Goal: Task Accomplishment & Management: Use online tool/utility

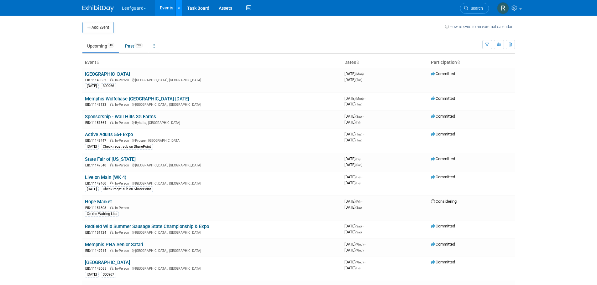
click at [179, 5] on div at bounding box center [179, 8] width 3 height 6
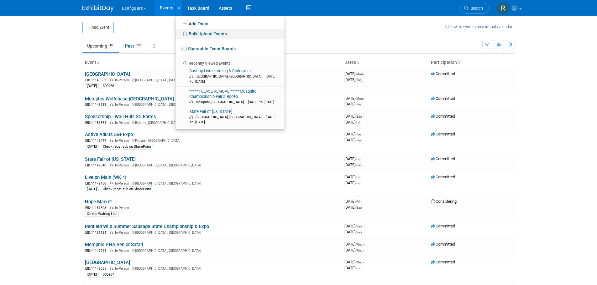
click at [195, 34] on link "Bulk Upload Events" at bounding box center [229, 34] width 109 height 10
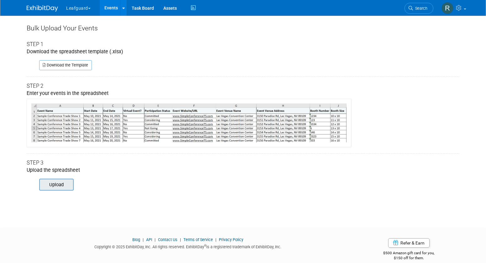
click at [65, 185] on input "file" at bounding box center [30, 184] width 85 height 11
type input "C:\fakepath\KD ED.xlsx"
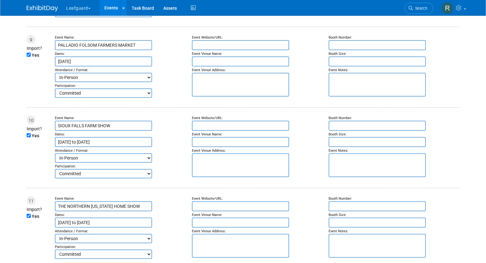
scroll to position [721, 0]
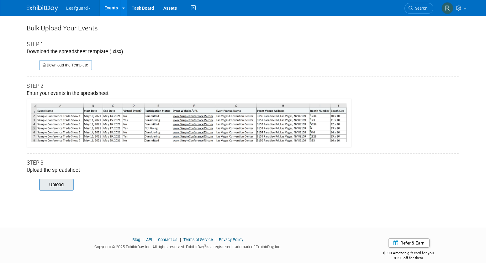
click at [58, 183] on input "file" at bounding box center [30, 184] width 85 height 11
click at [338, 202] on div "Bulk Upload Your Events Step 1 Download the spreadsheet template (.xlsx) Downlo…" at bounding box center [243, 116] width 442 height 201
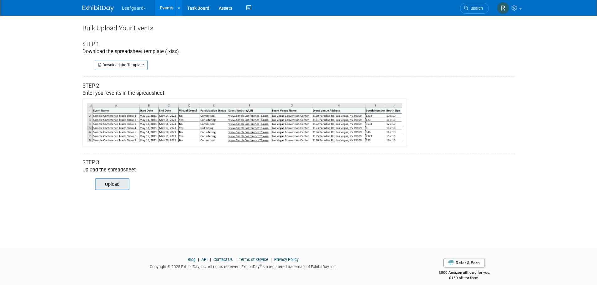
click at [115, 184] on input "file" at bounding box center [86, 184] width 85 height 11
type input "C:\fakepath\YHIC ED.xlsx"
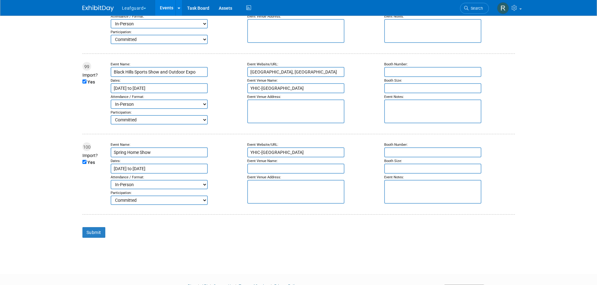
scroll to position [8076, 0]
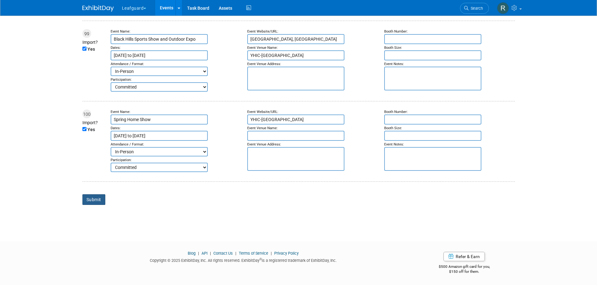
click at [91, 200] on input "Submit" at bounding box center [93, 200] width 23 height 11
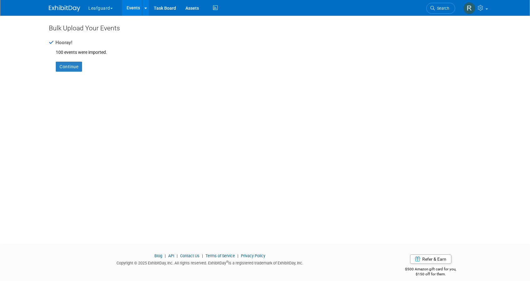
click at [100, 95] on div "Bulk Upload Your Events Hooray! 100 events were imported. Continue" at bounding box center [265, 124] width 442 height 217
click at [70, 70] on link "Continue" at bounding box center [69, 67] width 26 height 10
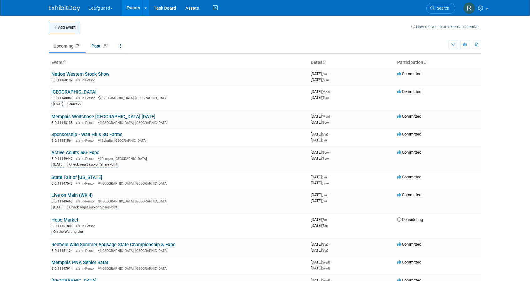
click at [59, 29] on button "Add Event" at bounding box center [64, 27] width 31 height 11
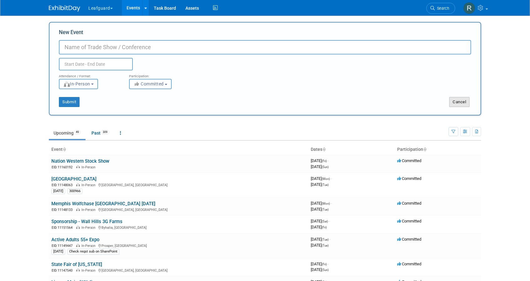
click at [463, 101] on button "Cancel" at bounding box center [459, 102] width 20 height 10
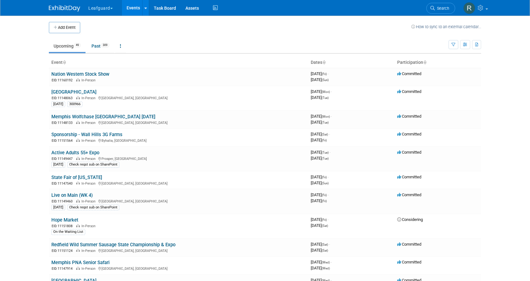
click at [275, 39] on ul "Upcoming 49 Past 309 All Events 358 Past and Upcoming Grouped Annually Events g…" at bounding box center [249, 46] width 400 height 14
click at [146, 7] on icon at bounding box center [145, 8] width 3 height 4
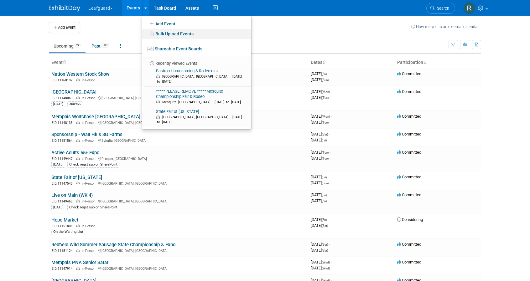
click at [174, 33] on link "Bulk Upload Events" at bounding box center [196, 34] width 109 height 10
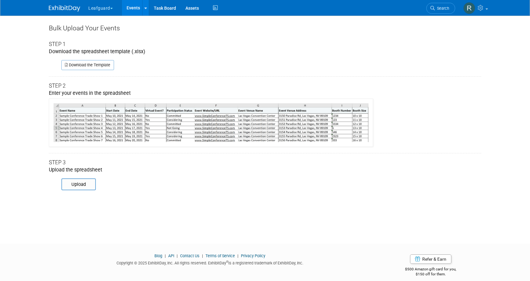
click at [81, 191] on div "Bulk Upload Your Events Step 1 Download the spreadsheet template (.xlsx) Downlo…" at bounding box center [265, 124] width 442 height 217
click at [83, 187] on input "file" at bounding box center [52, 184] width 85 height 11
type input "C:\fakepath\YHIC ED.xlsx"
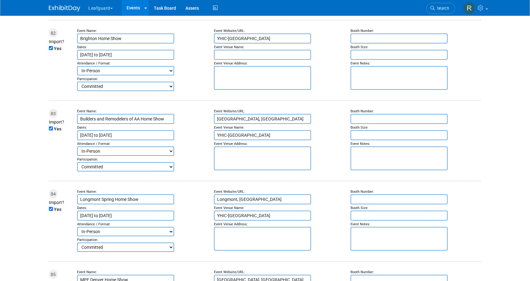
scroll to position [8016, 0]
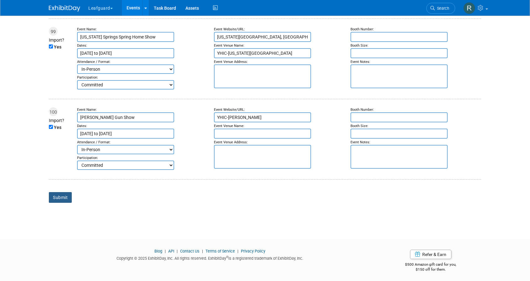
click at [59, 199] on input "Submit" at bounding box center [60, 197] width 23 height 11
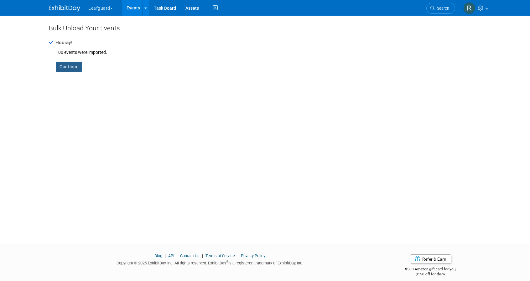
click at [76, 66] on link "Continue" at bounding box center [69, 67] width 26 height 10
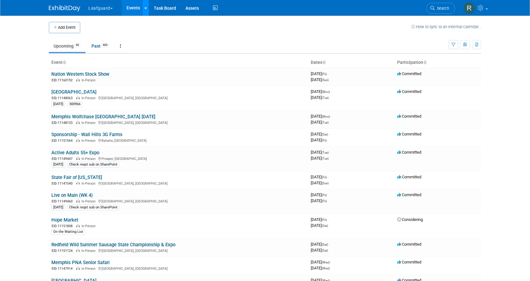
click at [145, 9] on icon at bounding box center [145, 8] width 3 height 4
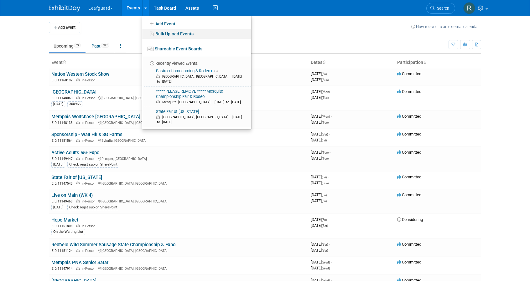
click at [153, 31] on link "Bulk Upload Events" at bounding box center [196, 34] width 109 height 10
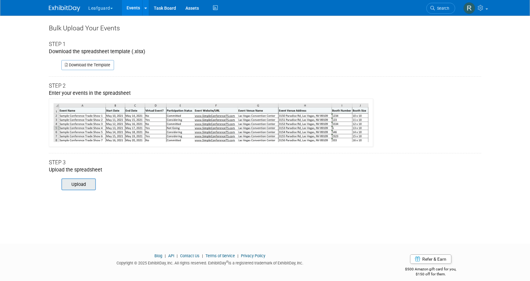
click at [79, 186] on input "file" at bounding box center [52, 184] width 85 height 11
type input "C:\fakepath\YHIC ED.xlsx"
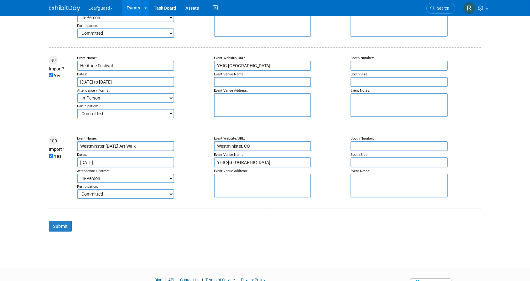
scroll to position [7980, 0]
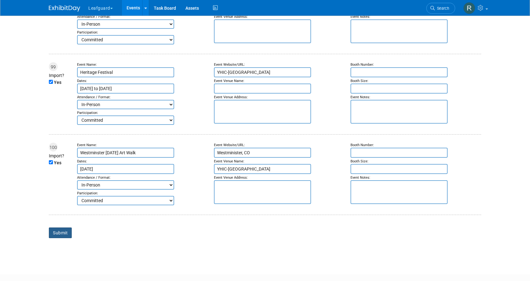
click at [61, 232] on input "Submit" at bounding box center [60, 233] width 23 height 11
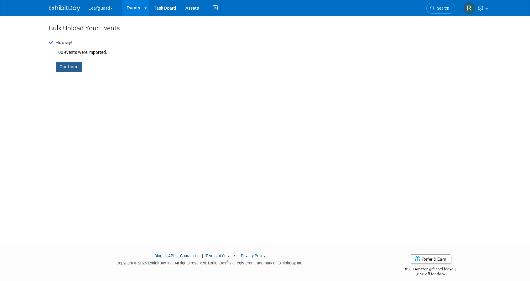
click at [66, 64] on link "Continue" at bounding box center [69, 67] width 26 height 10
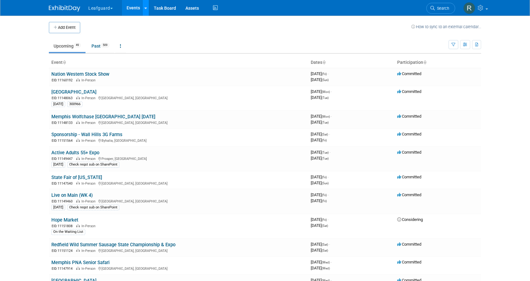
click at [146, 5] on div at bounding box center [145, 8] width 3 height 6
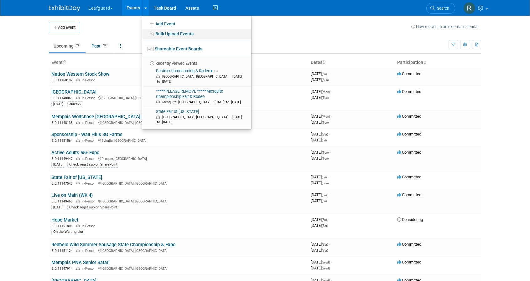
click at [159, 34] on link "Bulk Upload Events" at bounding box center [196, 34] width 109 height 10
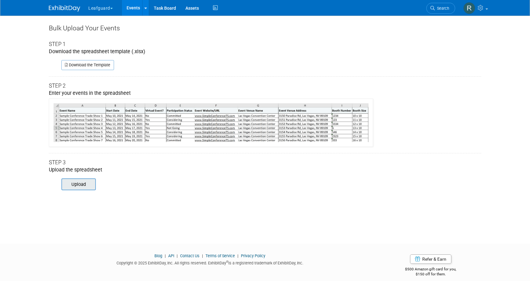
click at [79, 187] on input "file" at bounding box center [52, 184] width 85 height 11
type input "C:\fakepath\YHIC ED.xlsx"
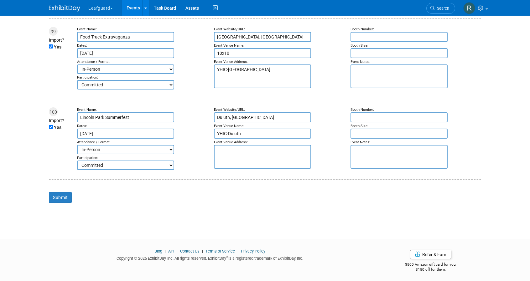
scroll to position [8013, 0]
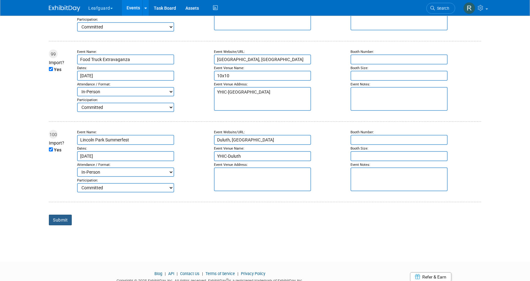
click at [62, 219] on input "Submit" at bounding box center [60, 220] width 23 height 11
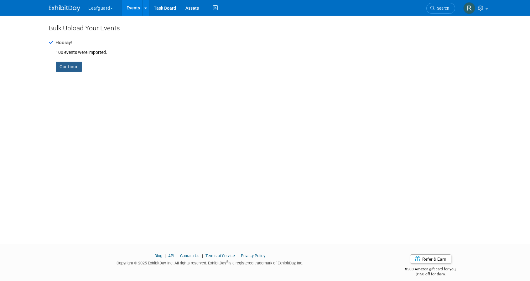
click at [68, 64] on link "Continue" at bounding box center [69, 67] width 26 height 10
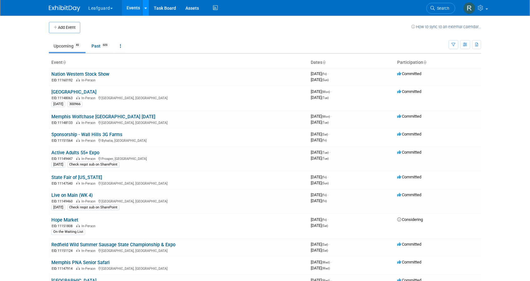
click at [144, 8] on icon at bounding box center [145, 8] width 3 height 4
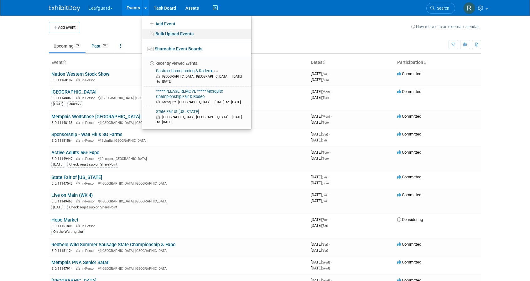
click at [169, 37] on link "Bulk Upload Events" at bounding box center [196, 34] width 109 height 10
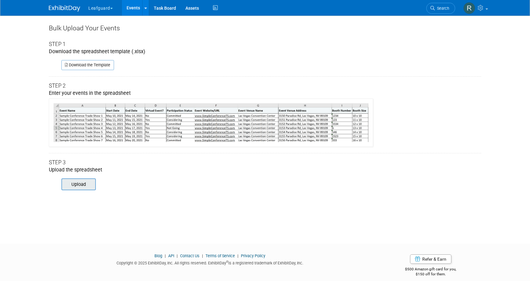
click at [92, 183] on input "file" at bounding box center [52, 184] width 85 height 11
type input "C:\fakepath\YHIC ED.xlsx"
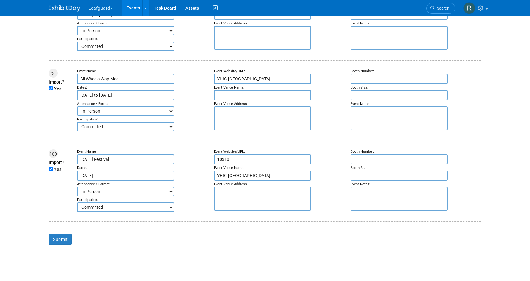
scroll to position [8016, 0]
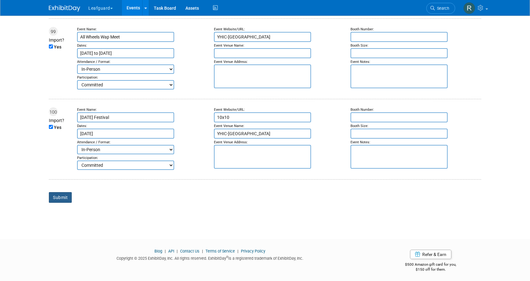
click at [64, 197] on input "Submit" at bounding box center [60, 197] width 23 height 11
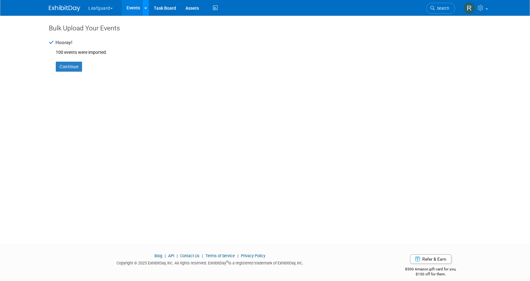
click at [146, 9] on icon at bounding box center [145, 8] width 3 height 4
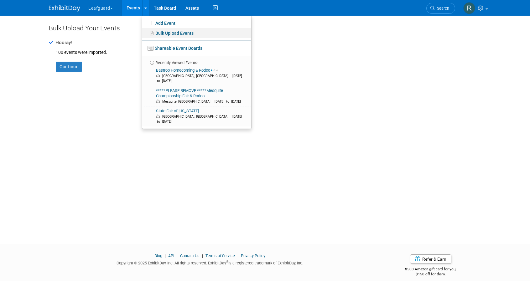
click at [156, 32] on link "Bulk Upload Events" at bounding box center [196, 33] width 109 height 10
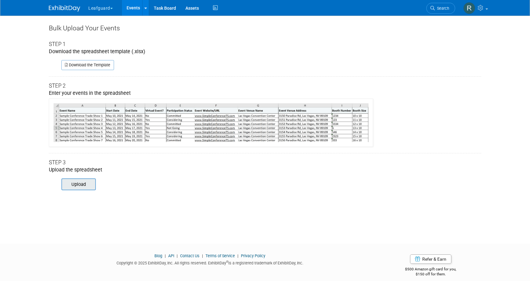
click at [83, 188] on input "file" at bounding box center [52, 184] width 85 height 11
type input "C:\fakepath\YHIC ED.xlsx"
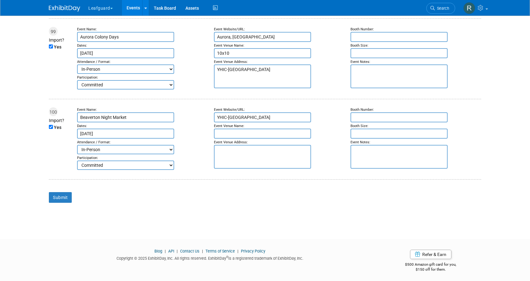
scroll to position [8013, 0]
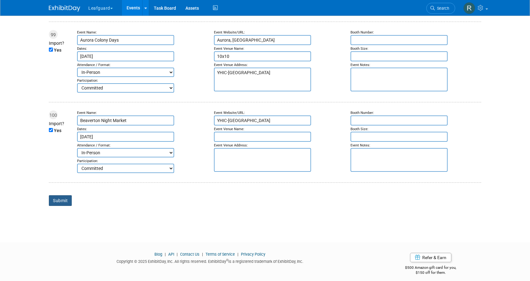
drag, startPoint x: 62, startPoint y: 199, endPoint x: 73, endPoint y: 197, distance: 11.4
click at [62, 199] on input "Submit" at bounding box center [60, 201] width 23 height 11
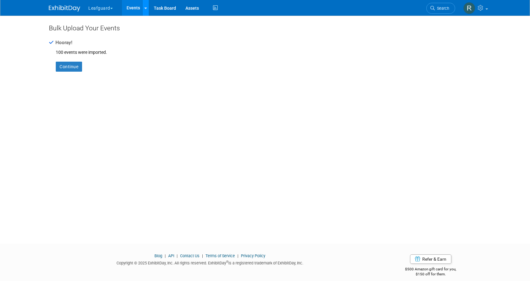
click at [145, 4] on link at bounding box center [145, 8] width 7 height 16
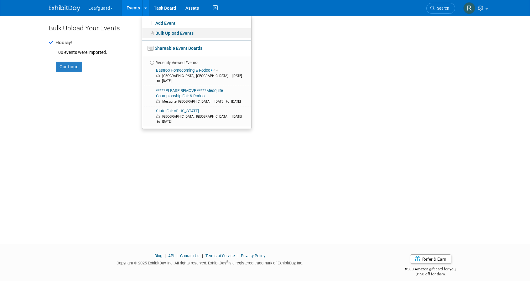
click at [162, 33] on link "Bulk Upload Events" at bounding box center [196, 33] width 109 height 10
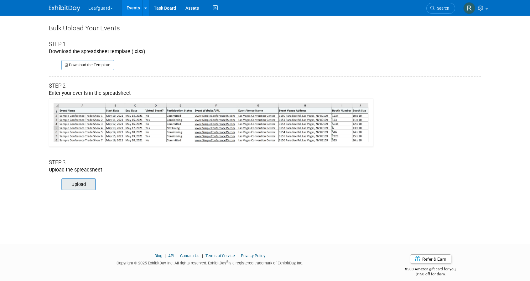
click at [80, 181] on input "file" at bounding box center [52, 184] width 85 height 11
type input "C:\fakepath\YHIC ED.xlsx"
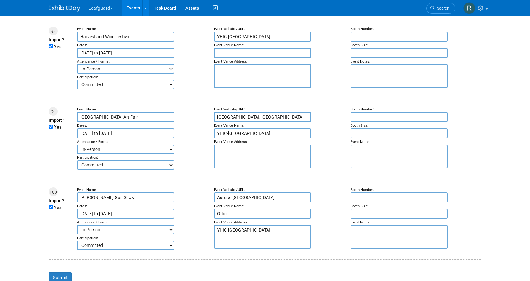
scroll to position [7948, 0]
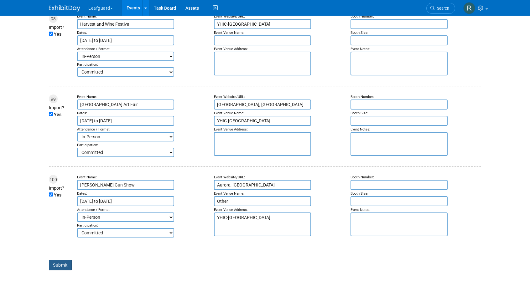
click at [62, 265] on input "Submit" at bounding box center [60, 265] width 23 height 11
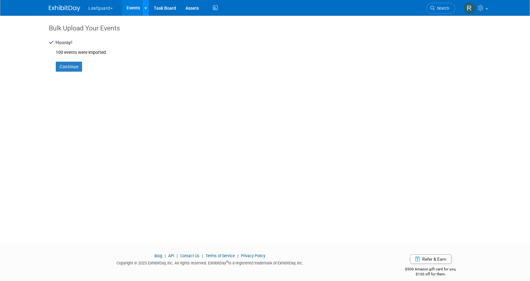
click at [145, 8] on icon at bounding box center [145, 8] width 3 height 4
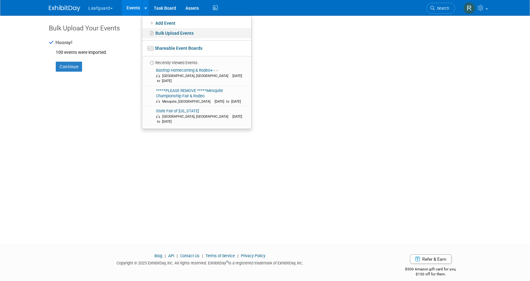
click at [167, 33] on link "Bulk Upload Events" at bounding box center [196, 33] width 109 height 10
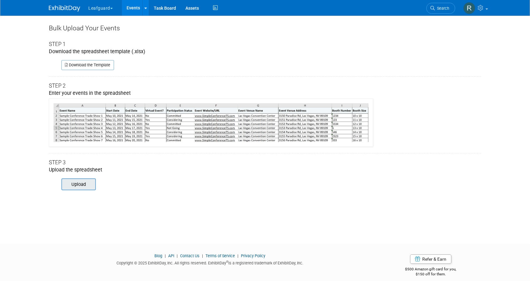
click at [81, 186] on input "file" at bounding box center [52, 184] width 85 height 11
type input "C:\fakepath\YHIC ED.xlsx"
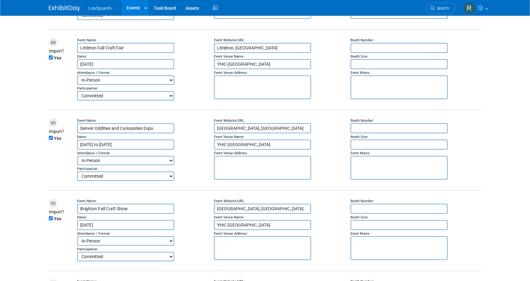
scroll to position [8016, 0]
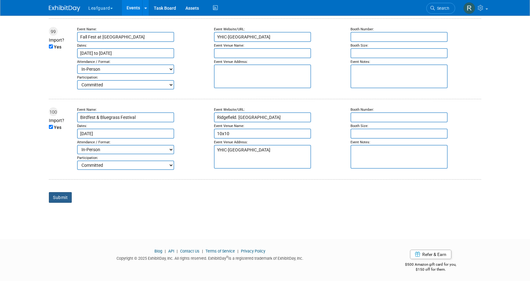
click at [63, 196] on input "Submit" at bounding box center [60, 197] width 23 height 11
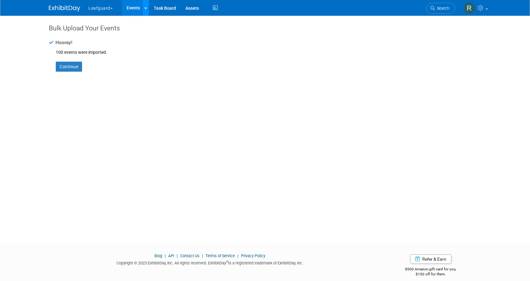
click at [145, 9] on icon at bounding box center [145, 8] width 3 height 4
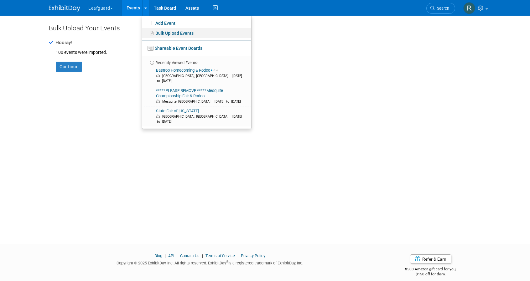
click at [174, 35] on link "Bulk Upload Events" at bounding box center [196, 33] width 109 height 10
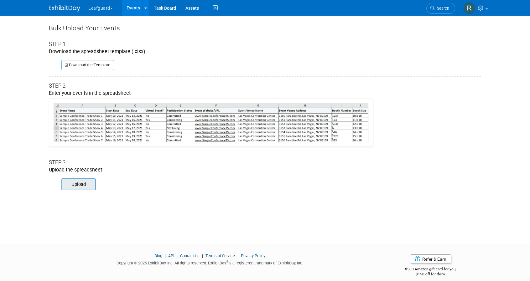
click at [83, 184] on input "file" at bounding box center [52, 184] width 85 height 11
type input "C:\fakepath\YHIC ED.xlsx"
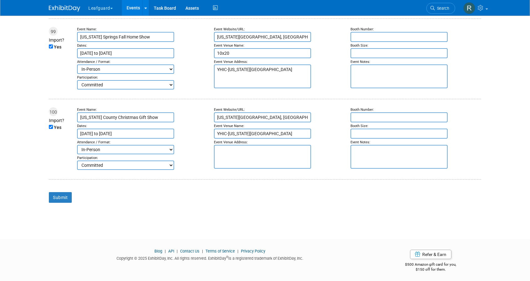
scroll to position [8013, 0]
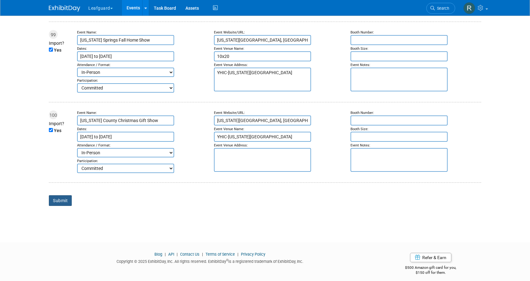
click at [59, 199] on input "Submit" at bounding box center [60, 201] width 23 height 11
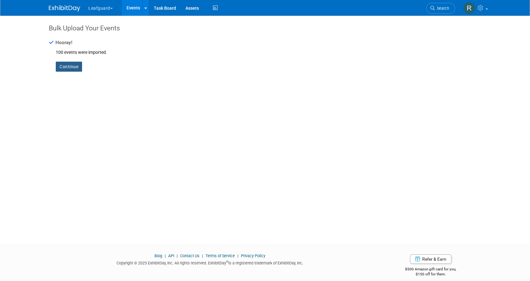
click at [74, 66] on link "Continue" at bounding box center [69, 67] width 26 height 10
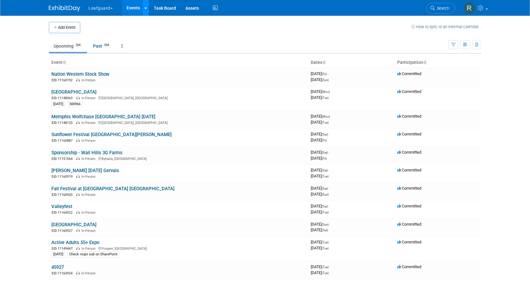
click at [144, 9] on link at bounding box center [145, 8] width 7 height 16
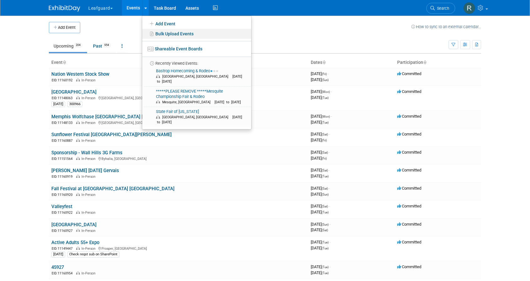
click at [161, 34] on link "Bulk Upload Events" at bounding box center [196, 34] width 109 height 10
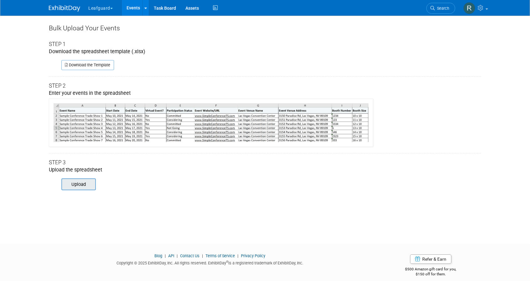
click at [73, 183] on input "file" at bounding box center [52, 184] width 85 height 11
type input "C:\fakepath\YHIC ED.xlsx"
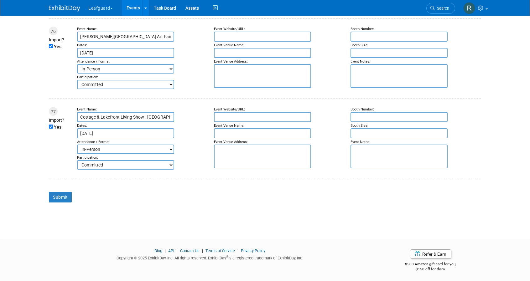
scroll to position [6118, 0]
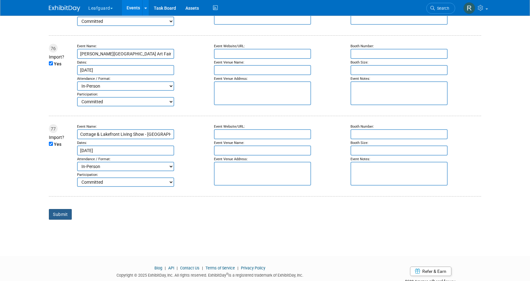
click at [60, 212] on input "Submit" at bounding box center [60, 214] width 23 height 11
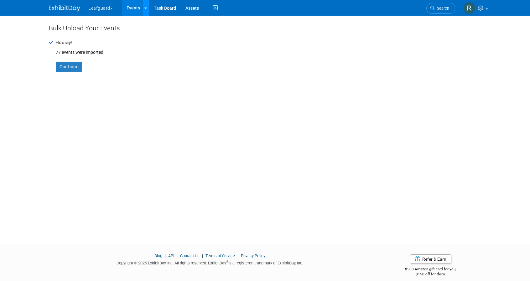
click at [148, 8] on link at bounding box center [145, 8] width 7 height 16
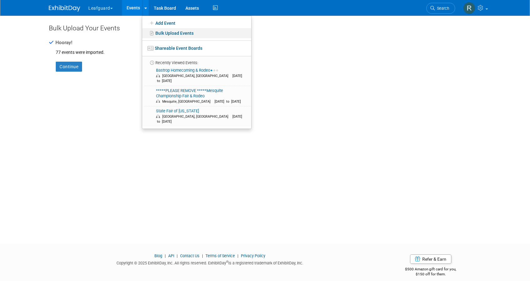
click at [160, 34] on link "Bulk Upload Events" at bounding box center [196, 33] width 109 height 10
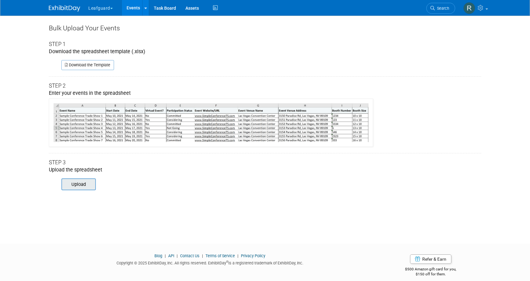
click at [73, 186] on input "file" at bounding box center [52, 184] width 85 height 11
type input "C:\fakepath\KD ED.xlsx"
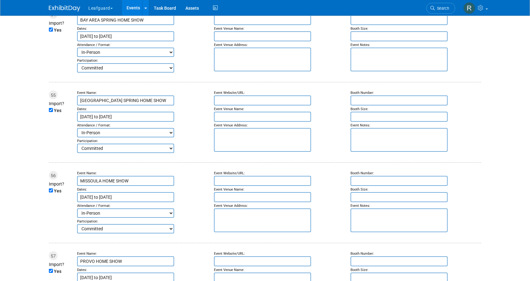
scroll to position [8066, 0]
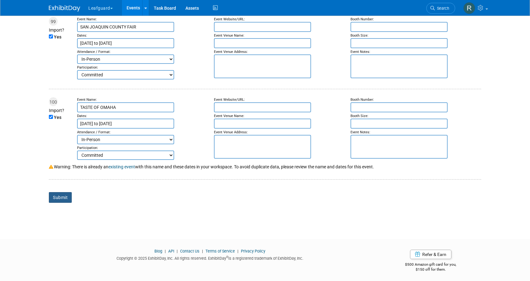
click at [62, 198] on input "Submit" at bounding box center [60, 197] width 23 height 11
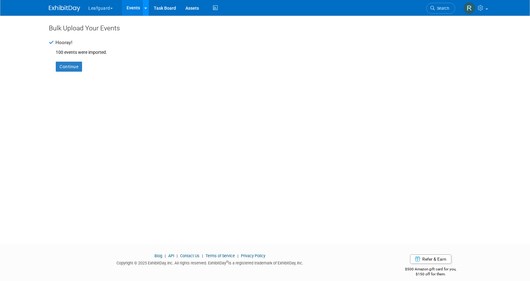
click at [146, 10] on icon at bounding box center [145, 8] width 3 height 4
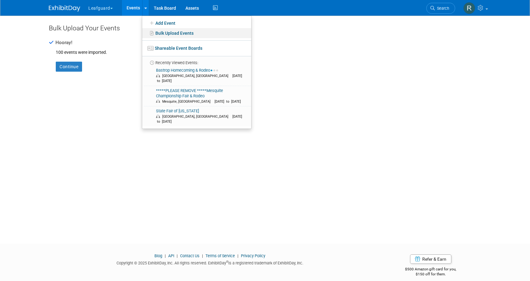
click at [162, 36] on link "Bulk Upload Events" at bounding box center [196, 33] width 109 height 10
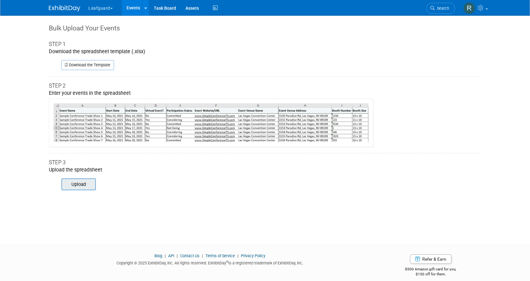
click at [84, 185] on input "file" at bounding box center [52, 184] width 85 height 11
type input "C:\fakepath\KD ED.xlsx"
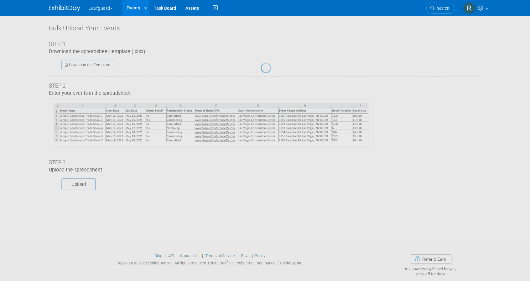
click at [261, 180] on div at bounding box center [265, 140] width 9 height 281
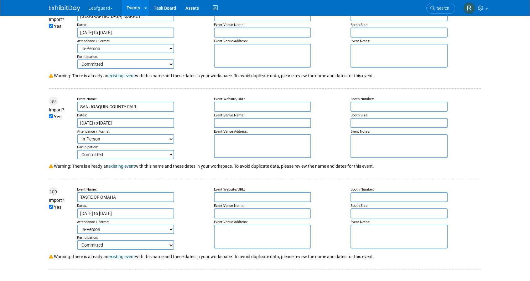
scroll to position [9019, 0]
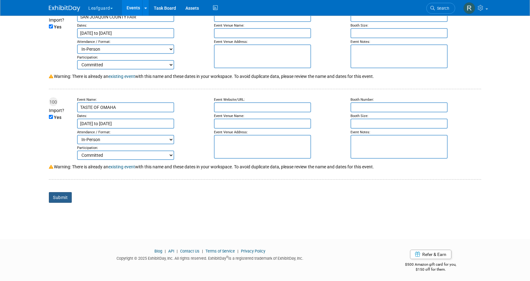
click at [57, 196] on input "Submit" at bounding box center [60, 197] width 23 height 11
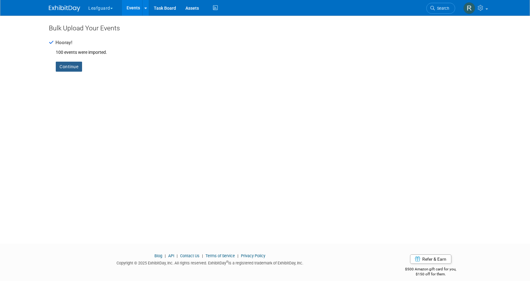
click at [69, 66] on link "Continue" at bounding box center [69, 67] width 26 height 10
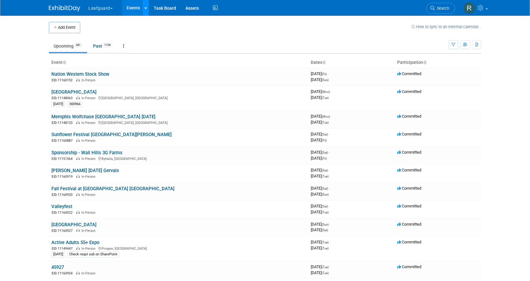
click at [145, 8] on icon at bounding box center [145, 8] width 3 height 4
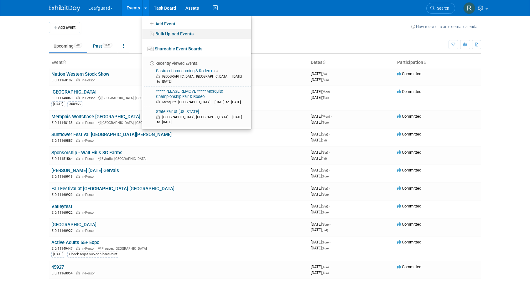
click at [156, 34] on link "Bulk Upload Events" at bounding box center [196, 34] width 109 height 10
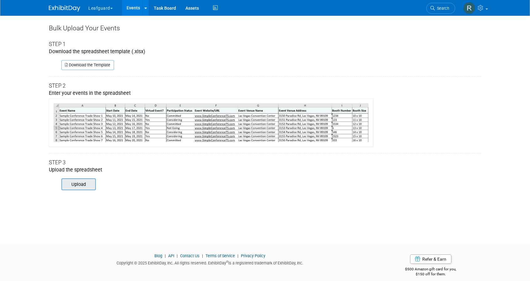
click at [81, 187] on input "file" at bounding box center [52, 184] width 85 height 11
type input "C:\fakepath\KD ED.xlsx"
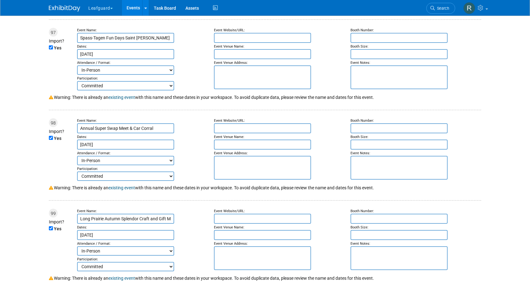
scroll to position [8427, 0]
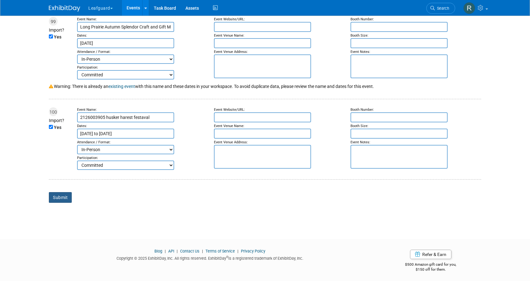
click at [60, 197] on input "Submit" at bounding box center [60, 197] width 23 height 11
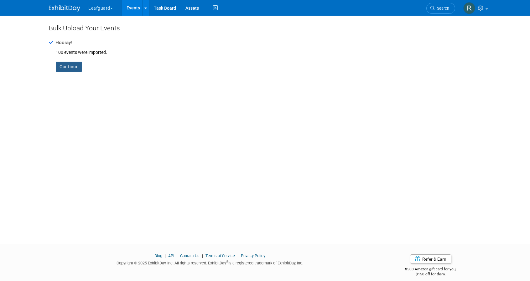
click at [74, 67] on link "Continue" at bounding box center [69, 67] width 26 height 10
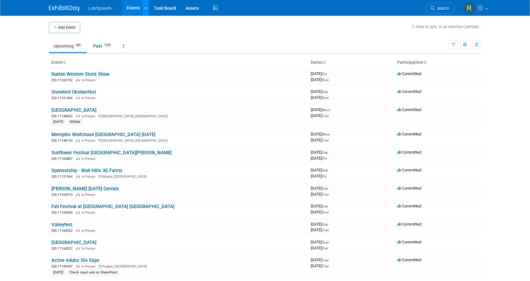
click at [144, 8] on icon at bounding box center [145, 8] width 3 height 4
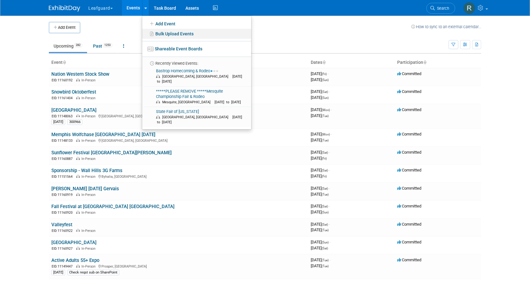
click at [158, 32] on link "Bulk Upload Events" at bounding box center [196, 34] width 109 height 10
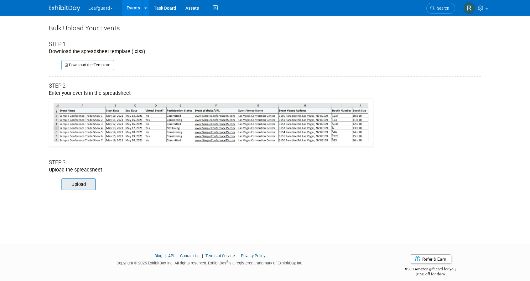
click at [69, 185] on input "file" at bounding box center [52, 184] width 85 height 11
type input "C:\fakepath\KD ED.xlsx"
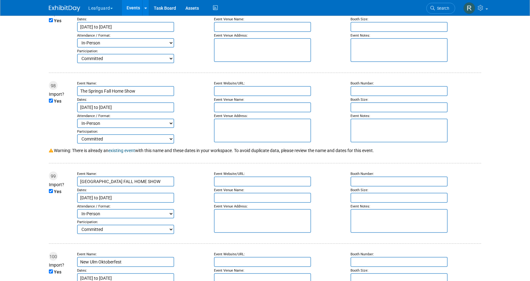
scroll to position [8417, 0]
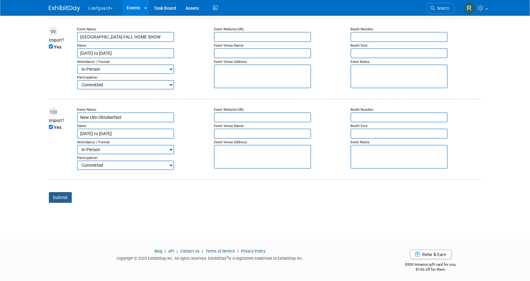
click at [59, 197] on input "Submit" at bounding box center [60, 197] width 23 height 11
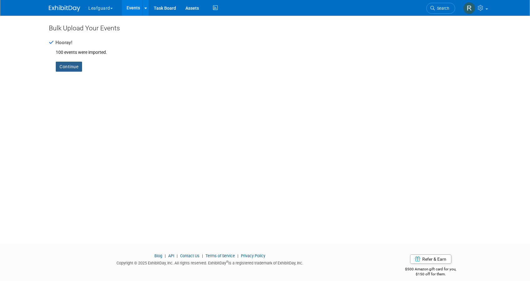
click at [66, 68] on link "Continue" at bounding box center [69, 67] width 26 height 10
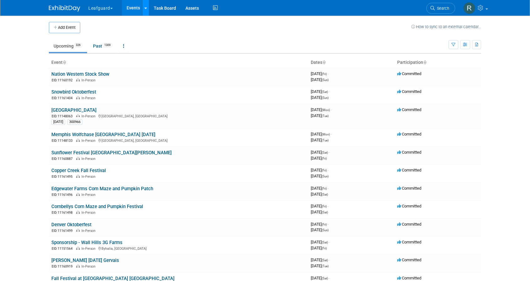
click at [146, 9] on icon at bounding box center [145, 8] width 3 height 4
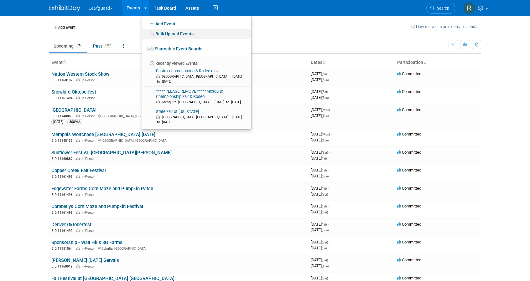
click at [159, 36] on link "Bulk Upload Events" at bounding box center [196, 34] width 109 height 10
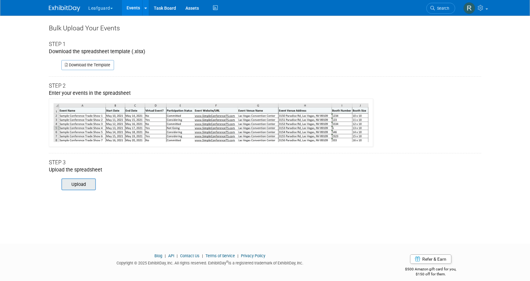
click at [73, 184] on input "file" at bounding box center [52, 184] width 85 height 11
type input "C:\fakepath\KD ED.xlsx"
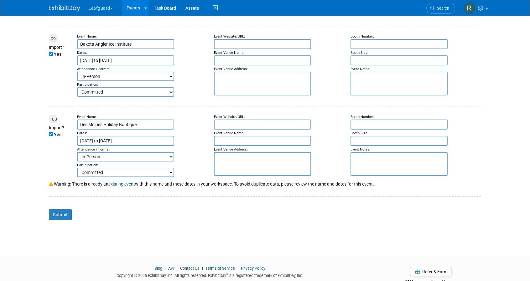
scroll to position [8552, 0]
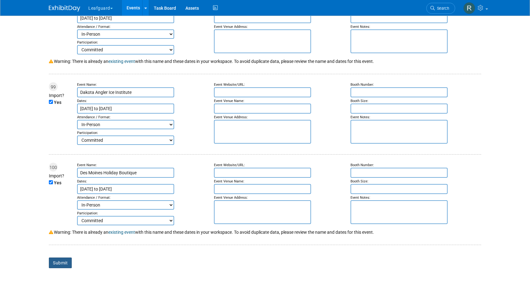
click at [65, 261] on input "Submit" at bounding box center [60, 263] width 23 height 11
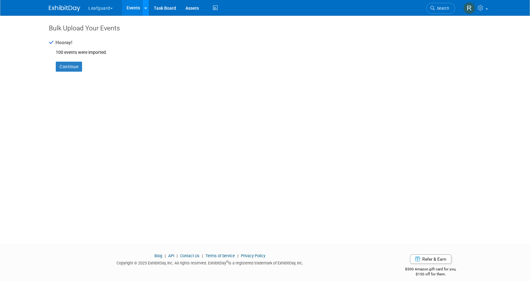
click at [144, 9] on icon at bounding box center [145, 8] width 3 height 4
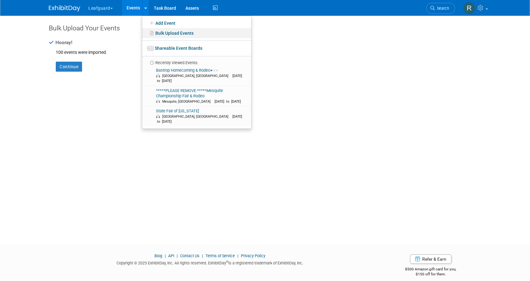
click at [166, 33] on link "Bulk Upload Events" at bounding box center [196, 33] width 109 height 10
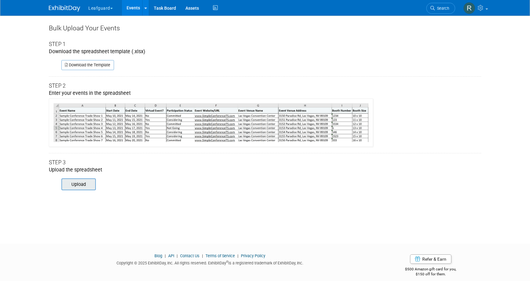
click at [79, 183] on input "file" at bounding box center [52, 184] width 85 height 11
type input "C:\fakepath\KD ED.xlsx"
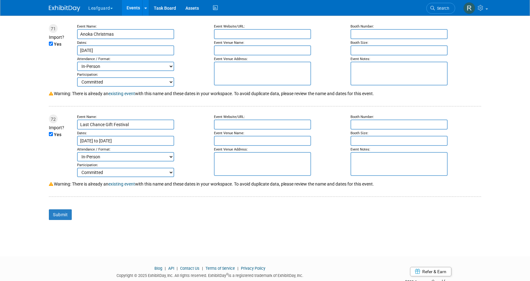
scroll to position [6196, 0]
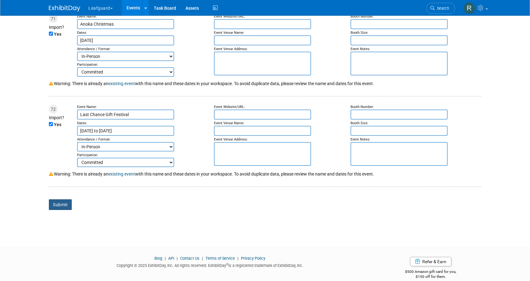
click at [60, 203] on input "Submit" at bounding box center [60, 205] width 23 height 11
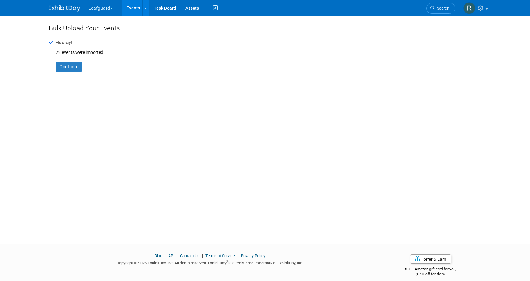
click at [143, 66] on div "Continue" at bounding box center [265, 69] width 432 height 29
click at [146, 6] on icon at bounding box center [145, 8] width 3 height 4
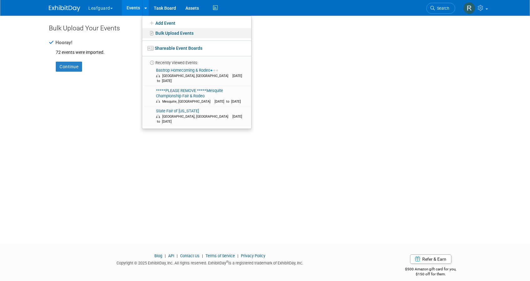
click at [154, 34] on icon at bounding box center [152, 33] width 7 height 4
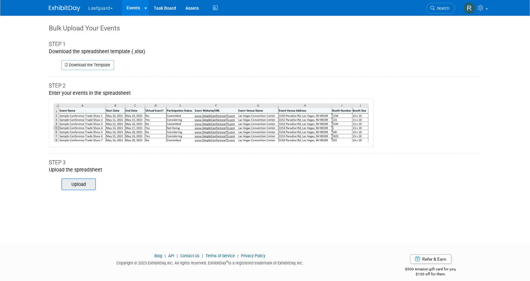
drag, startPoint x: 76, startPoint y: 190, endPoint x: 81, endPoint y: 184, distance: 7.6
click at [78, 189] on div "Upload" at bounding box center [78, 185] width 34 height 12
click at [86, 184] on input "file" at bounding box center [52, 184] width 85 height 11
type input "C:\fakepath\Event Day templete.xlsx"
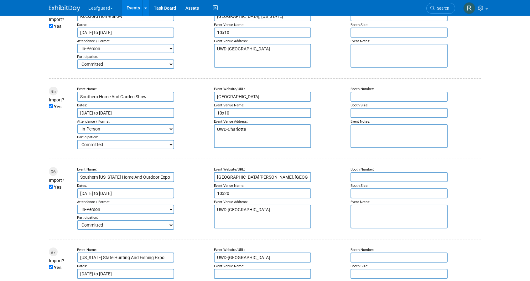
scroll to position [8016, 0]
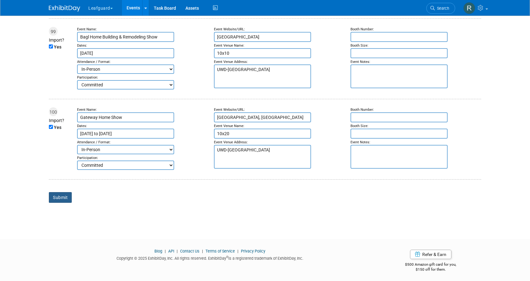
click at [60, 196] on input "Submit" at bounding box center [60, 197] width 23 height 11
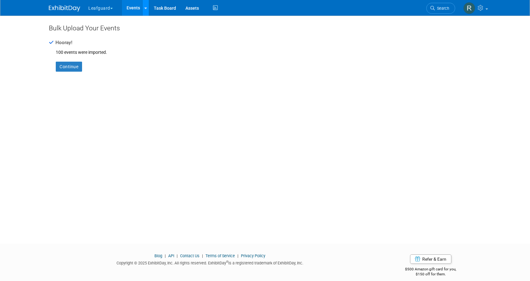
click at [145, 10] on div at bounding box center [145, 8] width 3 height 6
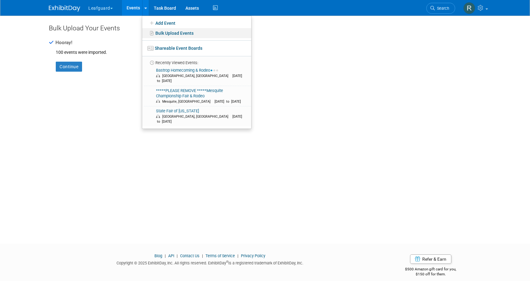
click at [156, 34] on link "Bulk Upload Events" at bounding box center [196, 33] width 109 height 10
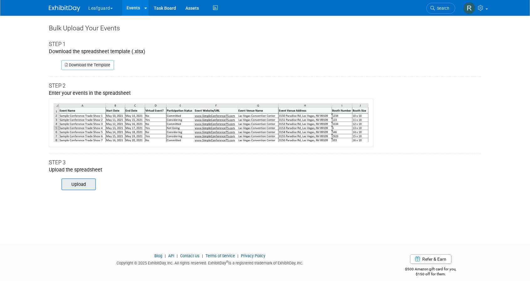
click at [80, 188] on input "file" at bounding box center [52, 184] width 85 height 11
type input "C:\fakepath\Event Day templete.xlsx"
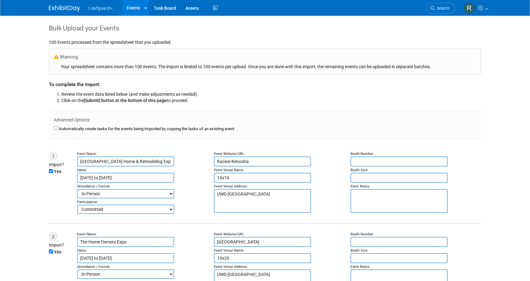
type input "Mar 2, 2025"
type input "Mar 7, 2025"
type input "Mar 8, 2025"
type input "Mar 9, 2025"
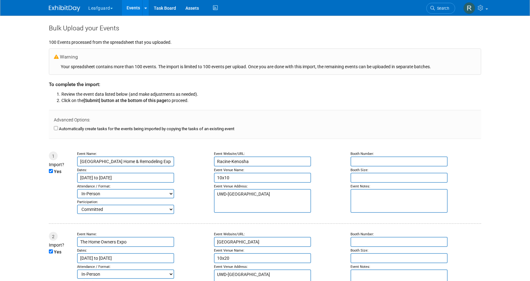
type input "Mar 15, 2025"
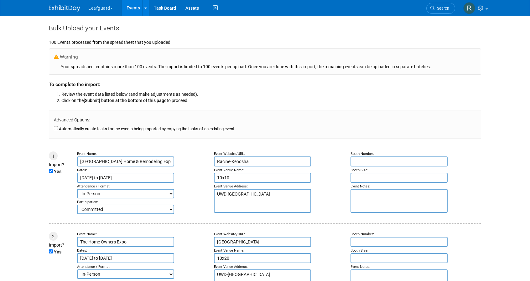
type input "Mar 15, 2025"
type input "Mar 19, 2025"
type input "Mar 20, 2025"
type input "Mar 22, 2025"
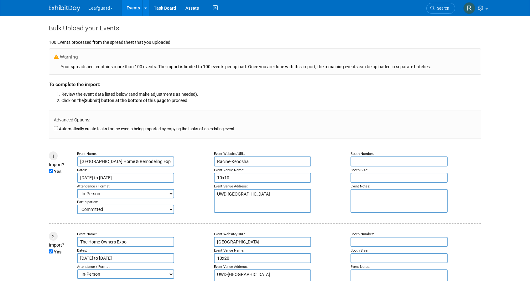
type input "Mar 22, 2025"
type input "Mar 23, 2025"
type input "Mar 25, 2025"
type input "Mar 27, 2025"
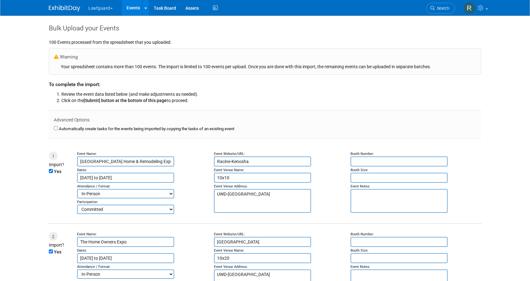
type input "Mar 29, 2025"
type input "Mar 30, 2025"
type input "Apr 1, 2025"
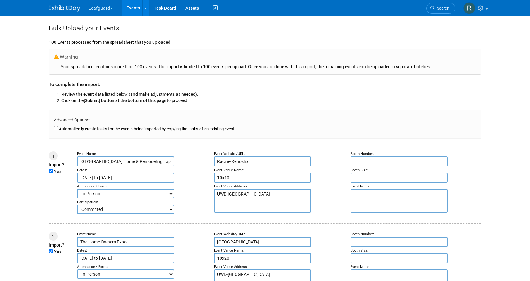
type input "Apr 3, 2025"
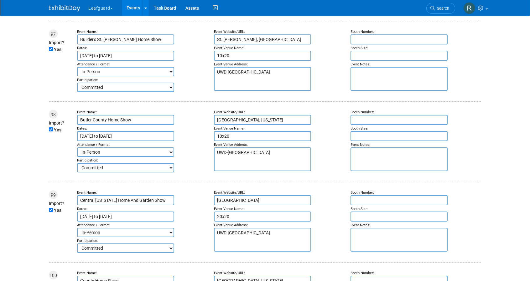
scroll to position [8016, 0]
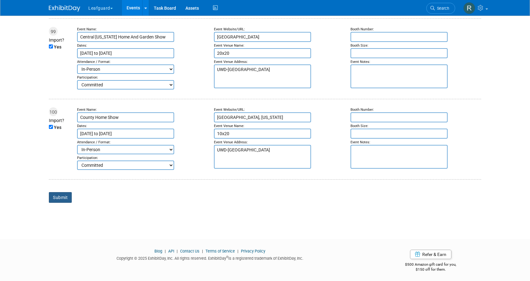
click at [56, 195] on input "Submit" at bounding box center [60, 197] width 23 height 11
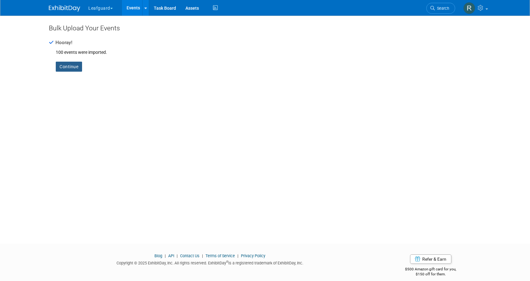
click at [73, 67] on link "Continue" at bounding box center [69, 67] width 26 height 10
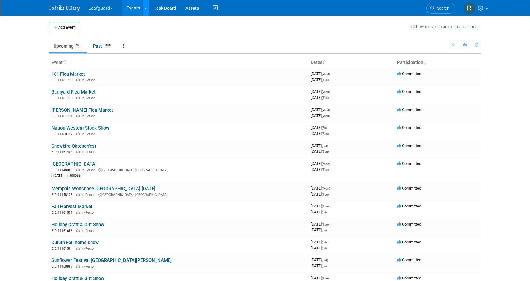
click at [144, 5] on div at bounding box center [145, 8] width 3 height 6
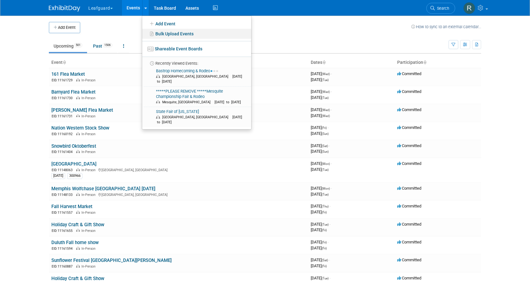
click at [157, 32] on link "Bulk Upload Events" at bounding box center [196, 34] width 109 height 10
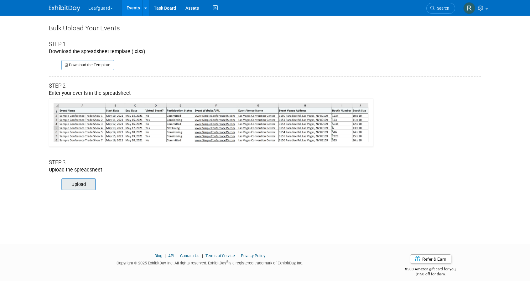
click at [87, 182] on input "file" at bounding box center [52, 184] width 85 height 11
type input "C:\fakepath\Event Day templete.xlsx"
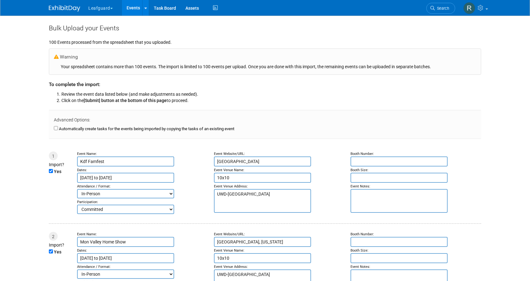
type input "[DATE]"
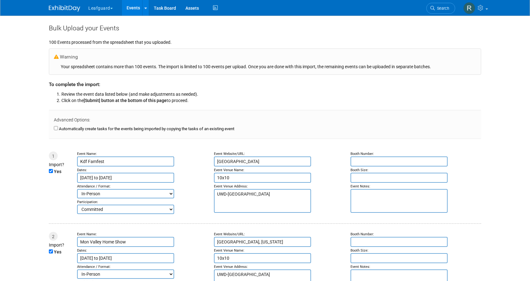
type input "[DATE]"
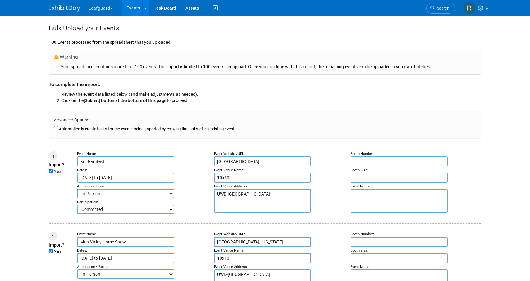
type input "[DATE]"
type input "Apr 11, 2025"
type input "Apr 12, 2025"
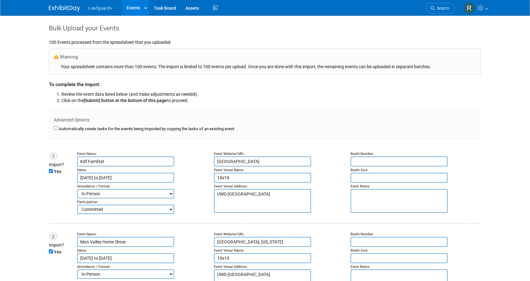
type input "Apr 12, 2025"
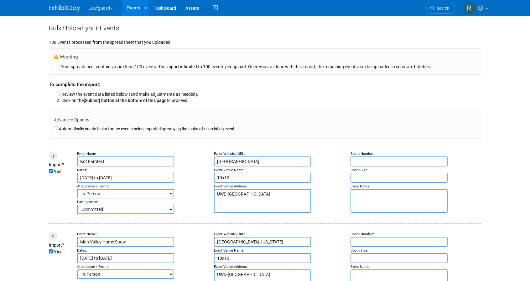
type input "Apr 12, 2025"
type input "Apr 13, 2025"
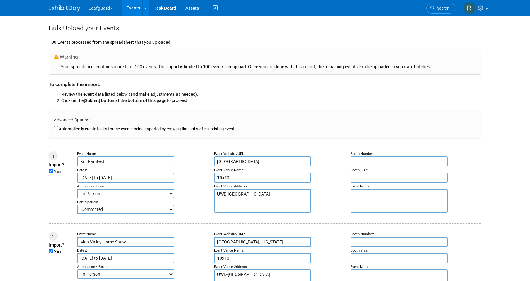
type input "Apr 15, 2025"
type input "Apr 17, 2025"
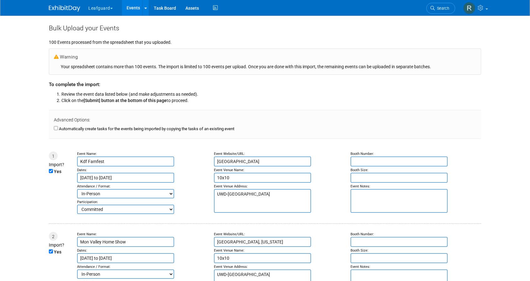
type input "Apr 19, 2025"
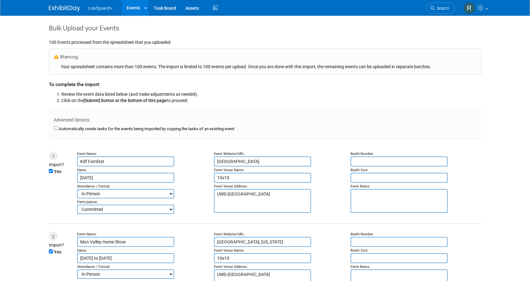
type input "Apr 19, 2025"
type input "Apr 24, 2025"
type input "Apr 26, 2025"
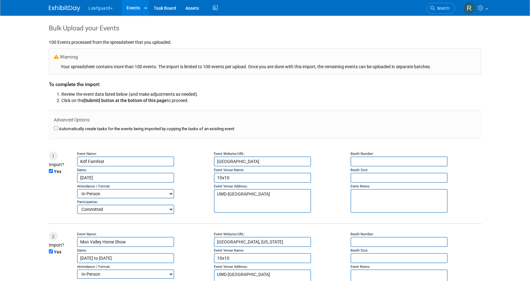
type input "Apr 26, 2025"
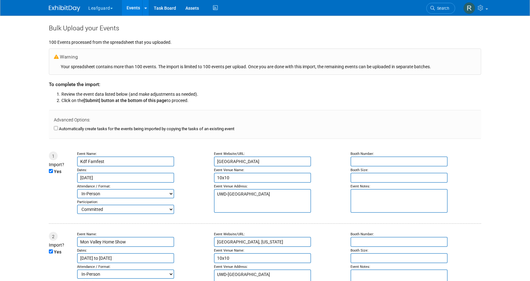
type input "Apr 26, 2025"
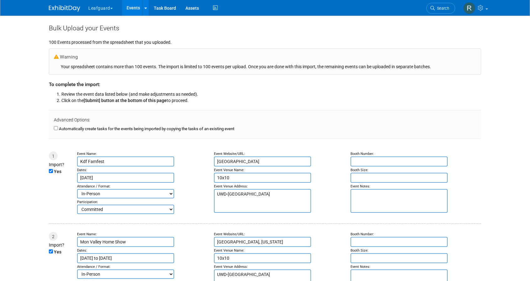
type input "Apr 26, 2025"
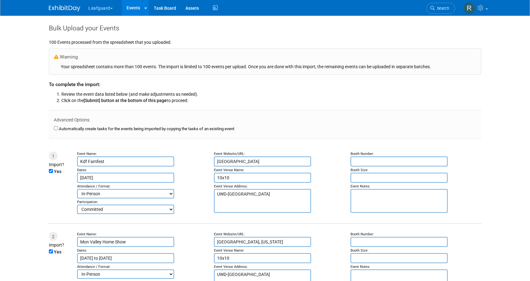
type input "Apr 27, 2025"
type input "Apr 28, 2025"
type input "Apr 29, 2025"
type input "Apr 30, 2025"
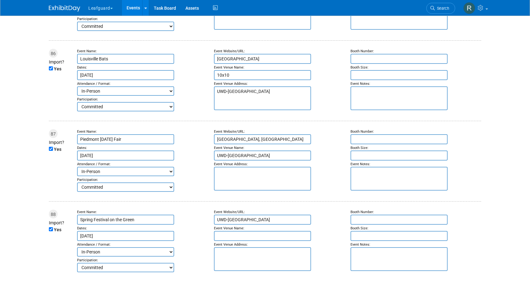
scroll to position [8016, 0]
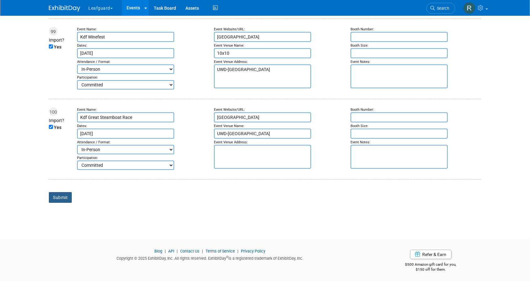
click at [60, 195] on input "Submit" at bounding box center [60, 197] width 23 height 11
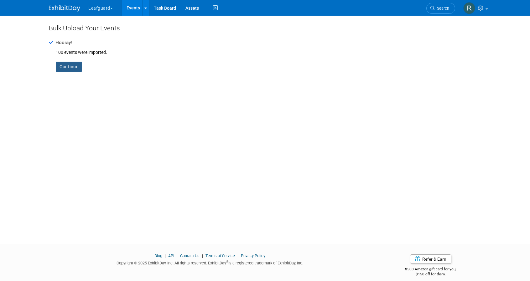
click at [73, 65] on link "Continue" at bounding box center [69, 67] width 26 height 10
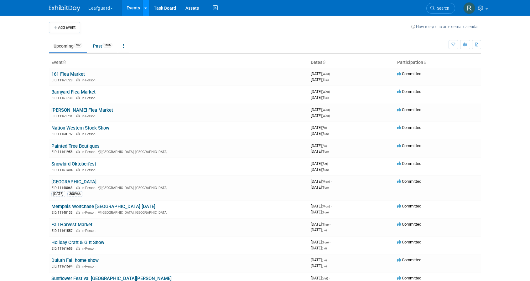
click at [144, 8] on icon at bounding box center [145, 8] width 3 height 4
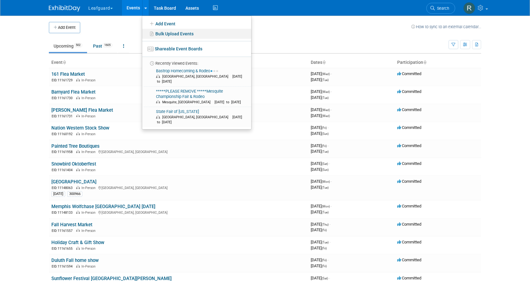
click at [159, 35] on link "Bulk Upload Events" at bounding box center [196, 34] width 109 height 10
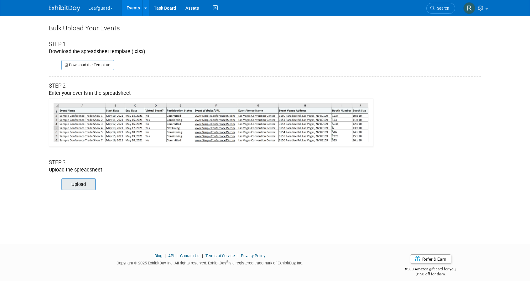
click at [84, 183] on input "file" at bounding box center [52, 184] width 85 height 11
type input "C:\fakepath\Event Day templete.xlsx"
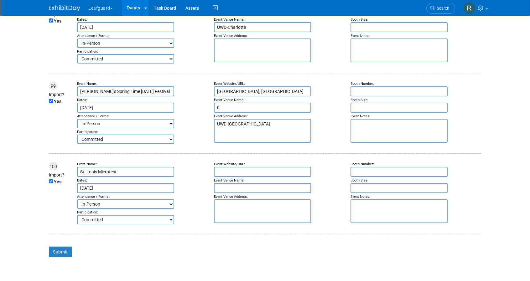
scroll to position [8016, 0]
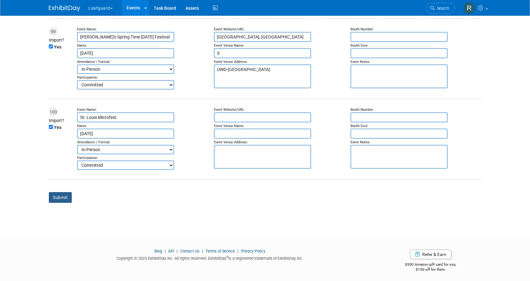
click at [58, 196] on input "Submit" at bounding box center [60, 197] width 23 height 11
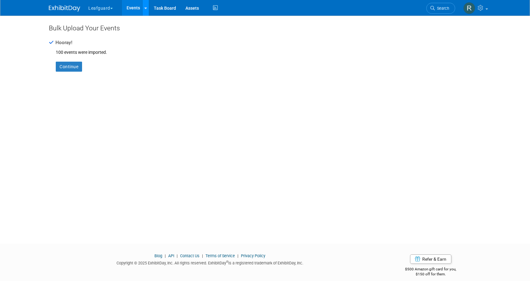
click at [146, 9] on icon at bounding box center [145, 8] width 3 height 4
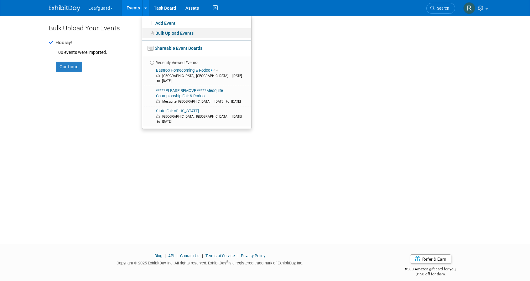
click at [161, 35] on link "Bulk Upload Events" at bounding box center [196, 33] width 109 height 10
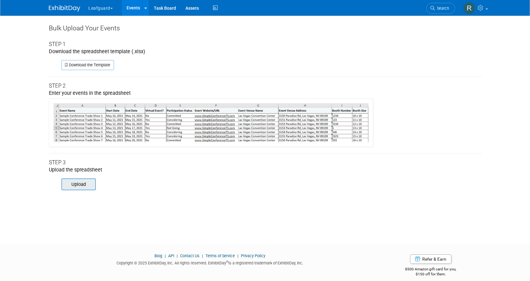
click at [82, 184] on input "file" at bounding box center [52, 184] width 85 height 11
type input "C:\fakepath\Event Day templete.xlsx"
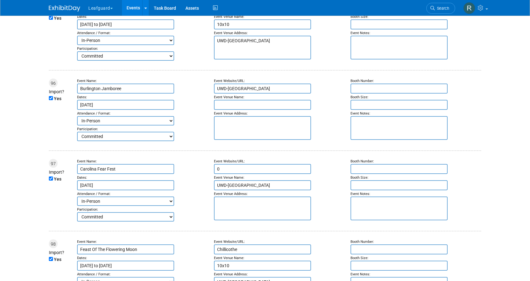
scroll to position [8046, 0]
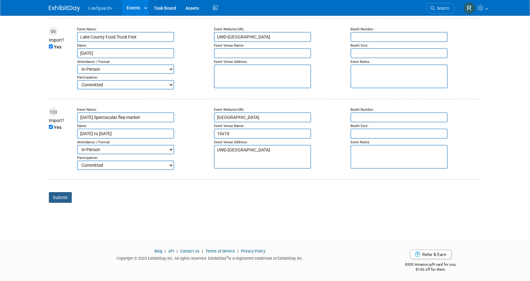
click at [54, 196] on input "Submit" at bounding box center [60, 197] width 23 height 11
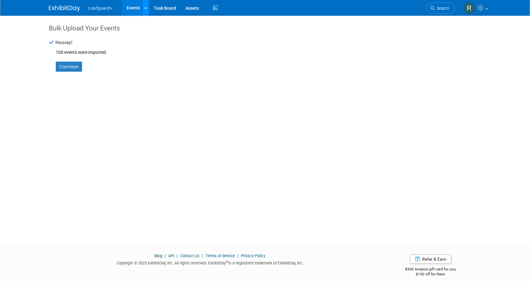
click at [145, 8] on icon at bounding box center [145, 8] width 3 height 4
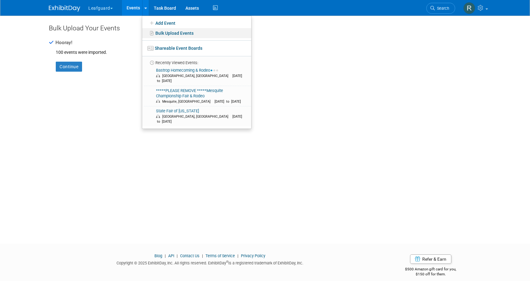
click at [157, 32] on link "Bulk Upload Events" at bounding box center [196, 33] width 109 height 10
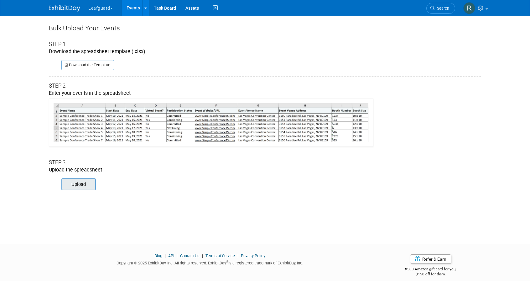
click at [82, 183] on input "file" at bounding box center [52, 184] width 85 height 11
type input "C:\fakepath\Event Day templete.xlsx"
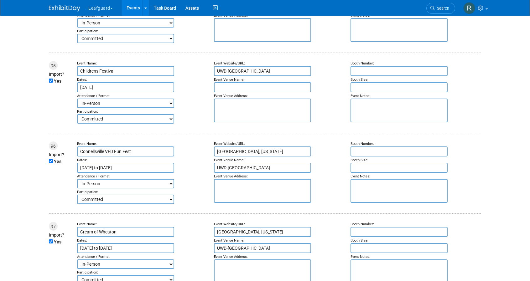
scroll to position [8016, 0]
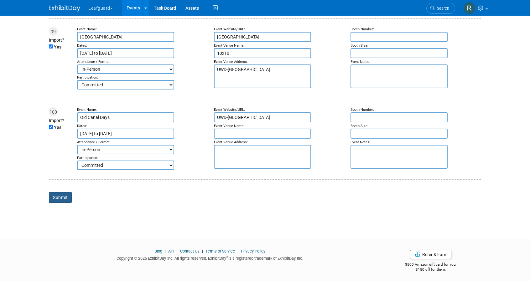
click at [64, 194] on input "Submit" at bounding box center [60, 197] width 23 height 11
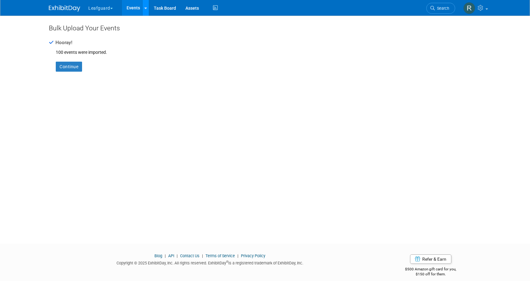
click at [147, 4] on link at bounding box center [145, 8] width 7 height 16
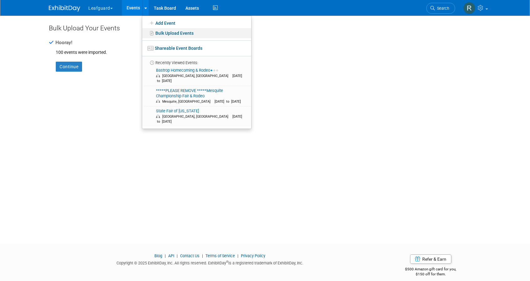
click at [155, 34] on link "Bulk Upload Events" at bounding box center [196, 33] width 109 height 10
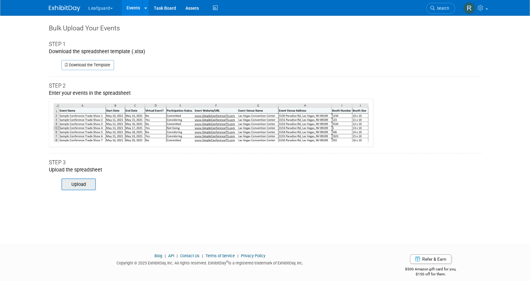
click at [79, 187] on input "file" at bounding box center [52, 184] width 85 height 11
type input "C:\fakepath\Event Day templete.xlsx"
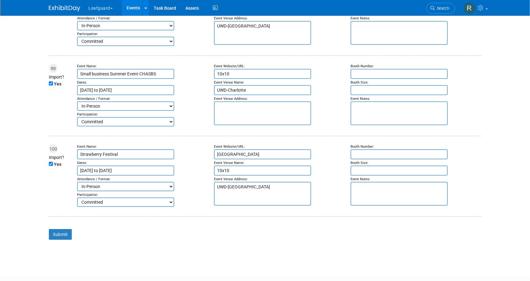
scroll to position [7995, 0]
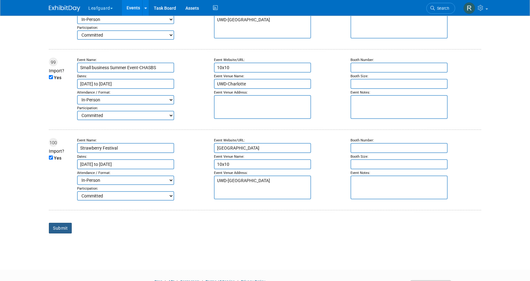
click at [61, 225] on input "Submit" at bounding box center [60, 228] width 23 height 11
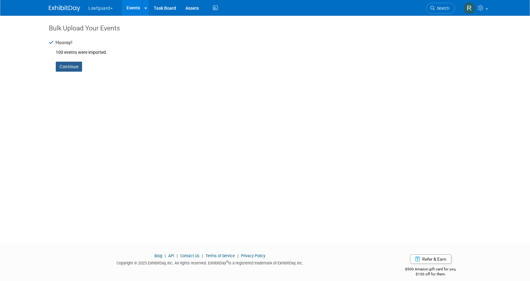
click at [71, 65] on link "Continue" at bounding box center [69, 67] width 26 height 10
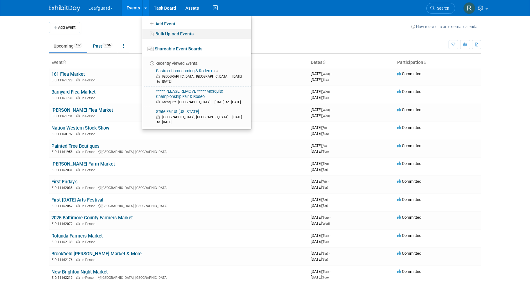
click at [165, 34] on link "Bulk Upload Events" at bounding box center [196, 34] width 109 height 10
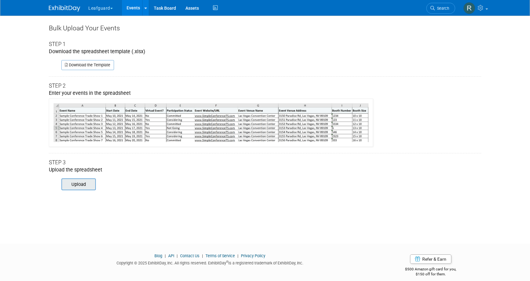
click at [87, 182] on input "file" at bounding box center [52, 184] width 85 height 11
type input "C:\fakepath\Event Day templete.xlsx"
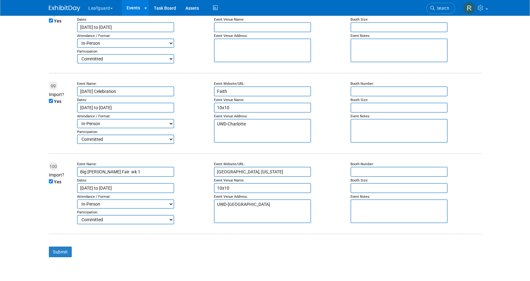
scroll to position [8000, 0]
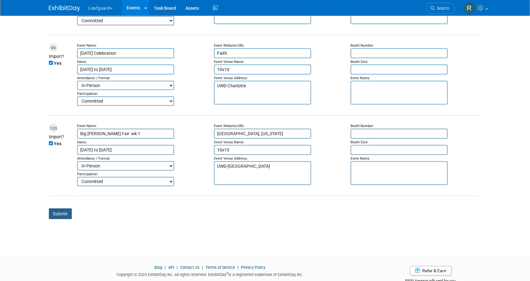
click at [61, 212] on input "Submit" at bounding box center [60, 214] width 23 height 11
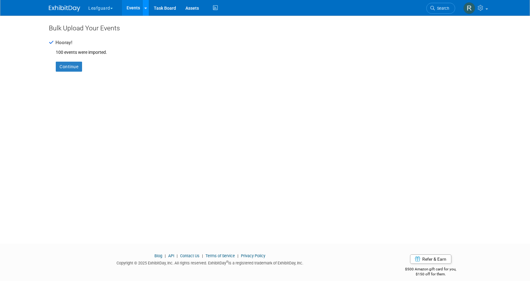
click at [146, 9] on icon at bounding box center [145, 8] width 3 height 4
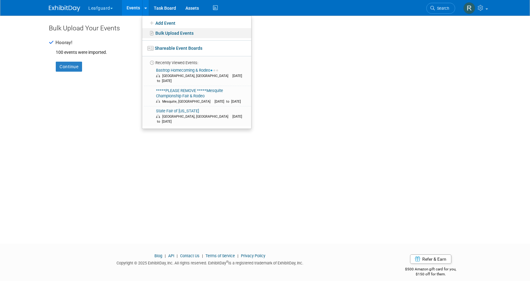
click at [161, 33] on link "Bulk Upload Events" at bounding box center [196, 33] width 109 height 10
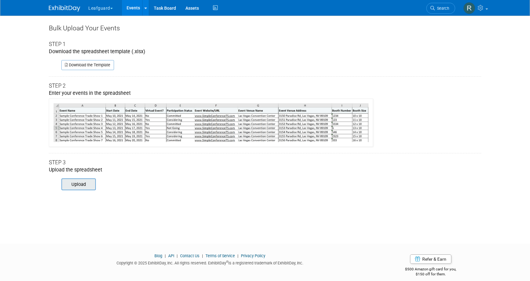
click at [74, 186] on input "file" at bounding box center [52, 184] width 85 height 11
type input "C:\fakepath\Event Day templete.xlsx"
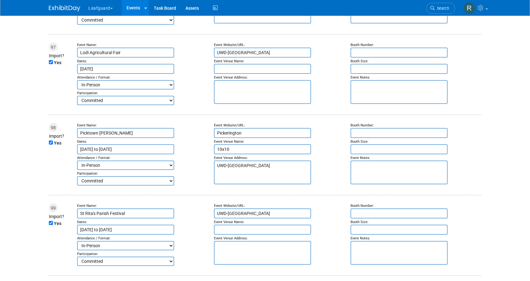
scroll to position [8016, 0]
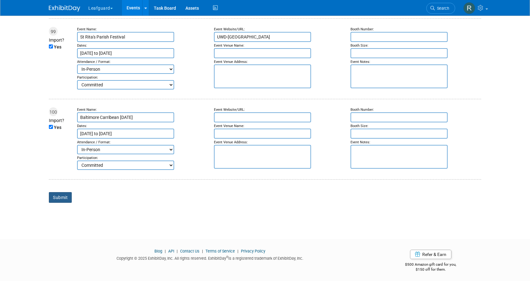
click at [57, 197] on input "Submit" at bounding box center [60, 197] width 23 height 11
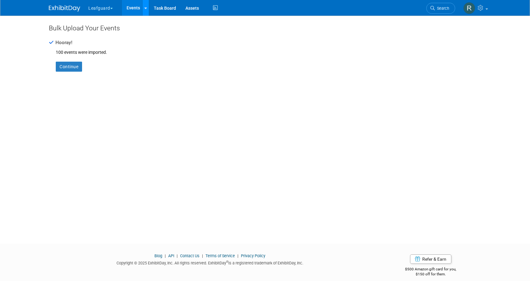
click at [147, 9] on link at bounding box center [145, 8] width 7 height 16
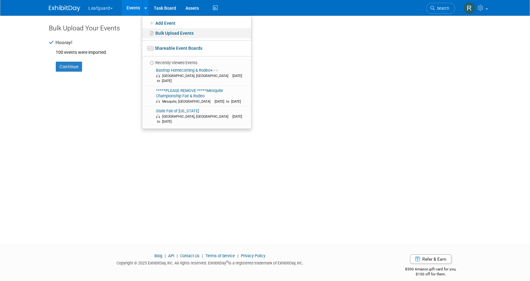
click at [156, 35] on link "Bulk Upload Events" at bounding box center [196, 33] width 109 height 10
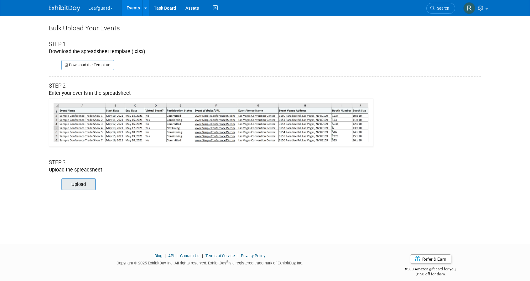
click at [79, 185] on input "file" at bounding box center [52, 184] width 85 height 11
type input "C:\fakepath\Event Day templete.xlsx"
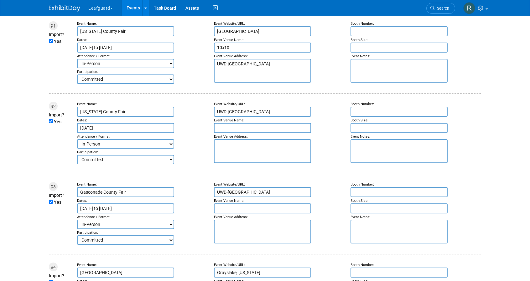
scroll to position [8016, 0]
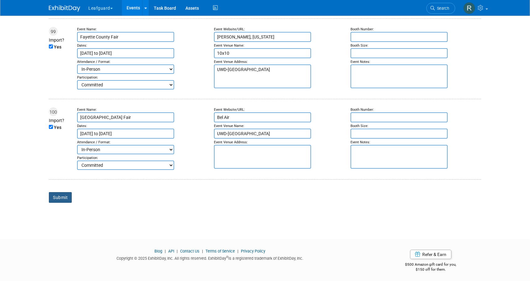
click at [59, 196] on input "Submit" at bounding box center [60, 197] width 23 height 11
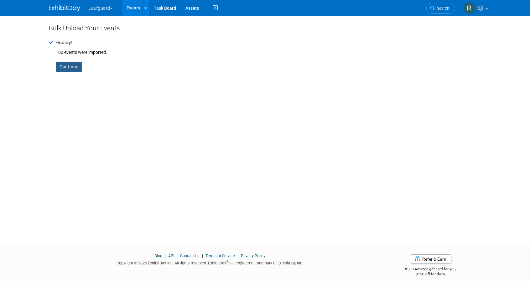
click at [73, 66] on link "Continue" at bounding box center [69, 67] width 26 height 10
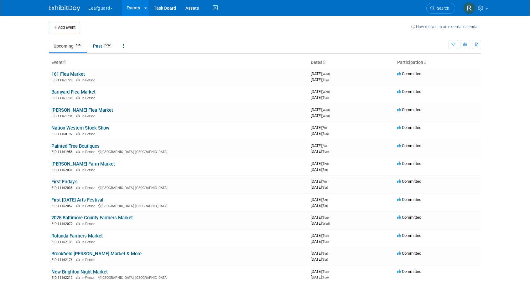
click at [144, 7] on link at bounding box center [145, 8] width 7 height 16
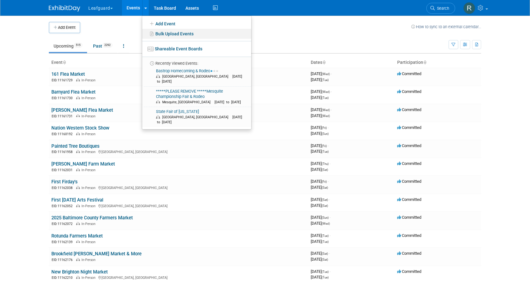
click at [159, 31] on link "Bulk Upload Events" at bounding box center [196, 34] width 109 height 10
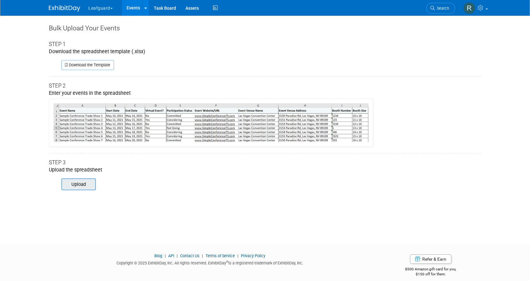
click at [79, 185] on input "file" at bounding box center [52, 184] width 85 height 11
type input "C:\fakepath\Event Day templete.xlsx"
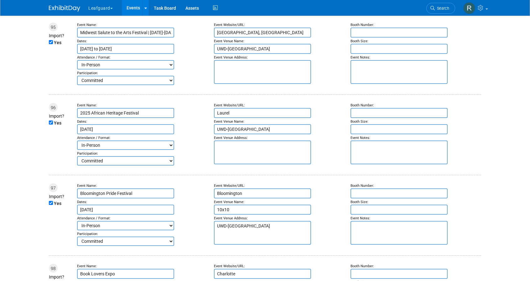
scroll to position [8016, 0]
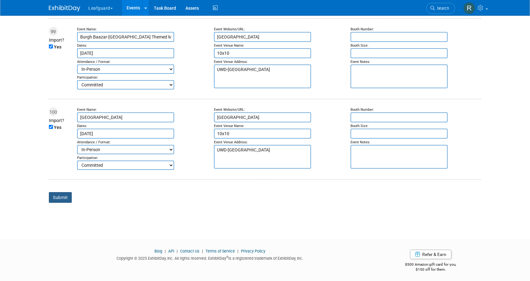
click at [58, 198] on input "Submit" at bounding box center [60, 197] width 23 height 11
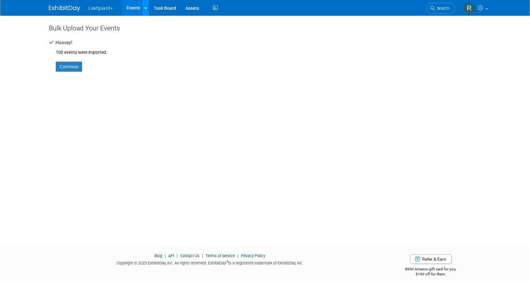
click at [144, 8] on icon at bounding box center [145, 8] width 3 height 4
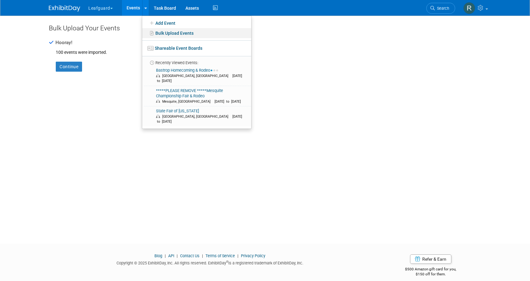
click at [162, 34] on link "Bulk Upload Events" at bounding box center [196, 33] width 109 height 10
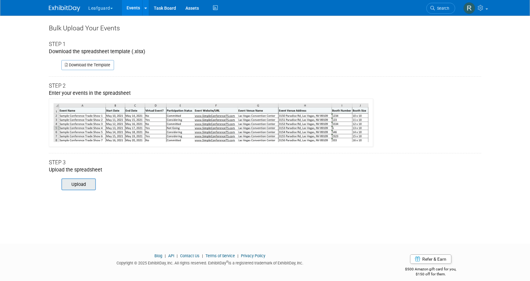
click at [75, 180] on input "file" at bounding box center [52, 184] width 85 height 11
type input "C:\fakepath\Event Day templete.xlsx"
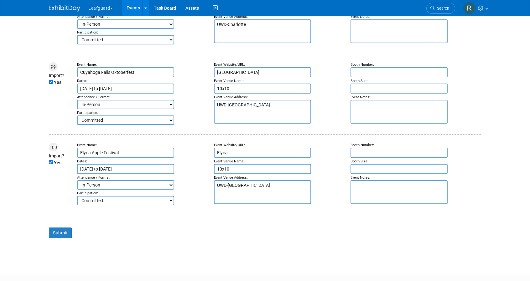
scroll to position [8016, 0]
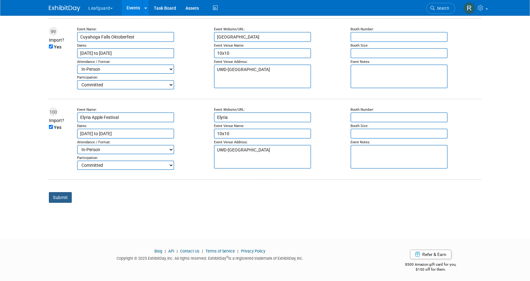
click at [59, 196] on input "Submit" at bounding box center [60, 197] width 23 height 11
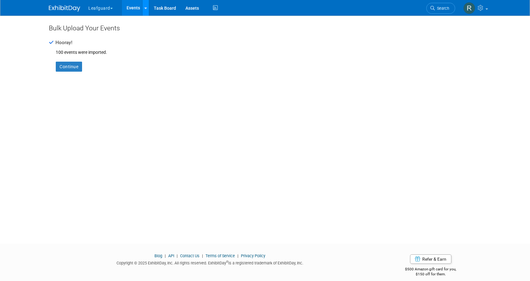
click at [145, 6] on icon at bounding box center [145, 8] width 3 height 4
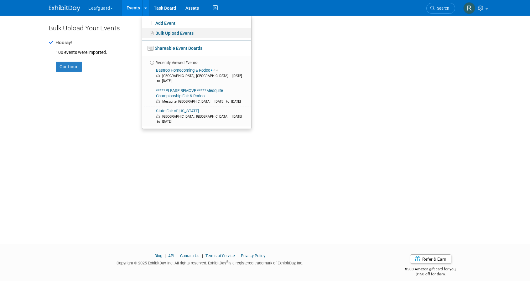
click at [160, 34] on link "Bulk Upload Events" at bounding box center [196, 33] width 109 height 10
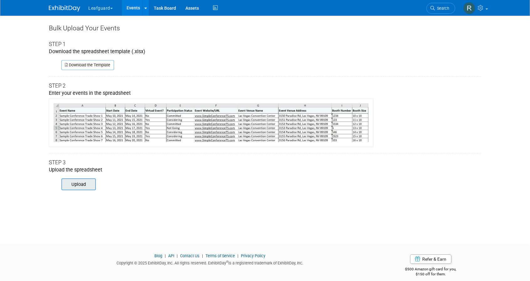
click at [72, 184] on input "file" at bounding box center [52, 184] width 85 height 11
type input "C:\fakepath\Event Day templete.xlsx"
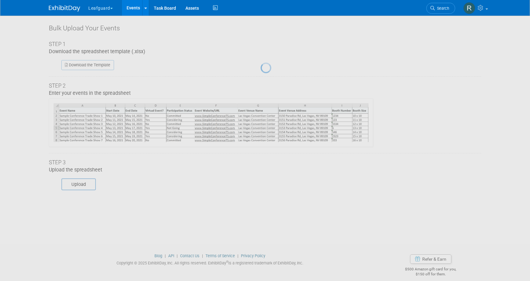
click at [261, 187] on div at bounding box center [265, 140] width 9 height 281
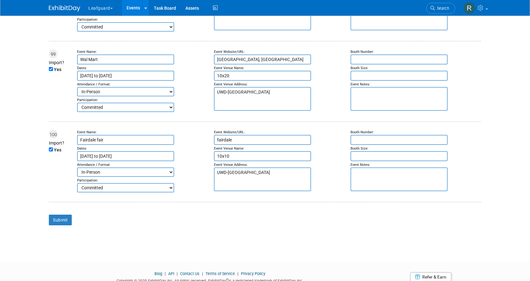
scroll to position [8036, 0]
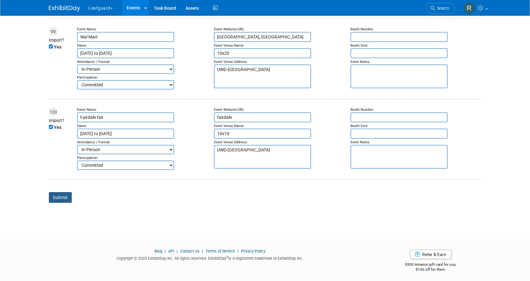
click at [64, 193] on input "Submit" at bounding box center [60, 197] width 23 height 11
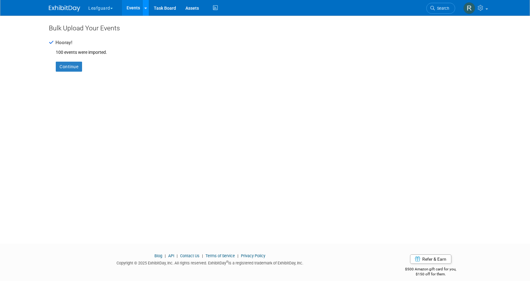
click at [146, 7] on icon at bounding box center [145, 8] width 3 height 4
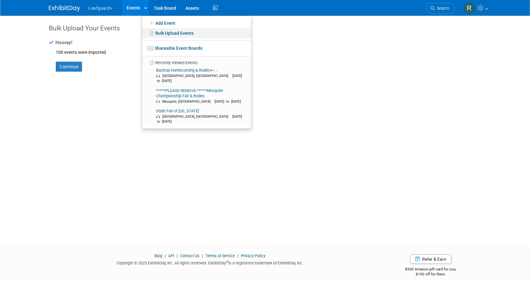
click at [158, 37] on link "Bulk Upload Events" at bounding box center [196, 33] width 109 height 10
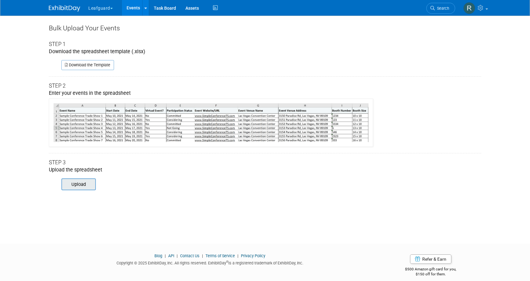
click at [86, 186] on input "file" at bounding box center [52, 184] width 85 height 11
type input "C:\fakepath\Event Day templete.xlsx"
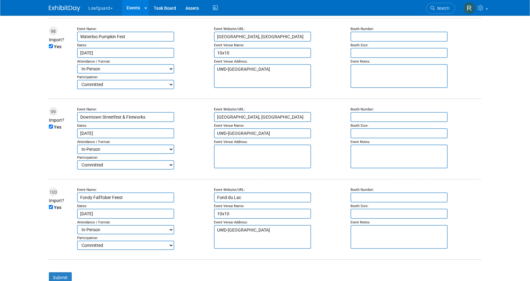
scroll to position [8016, 0]
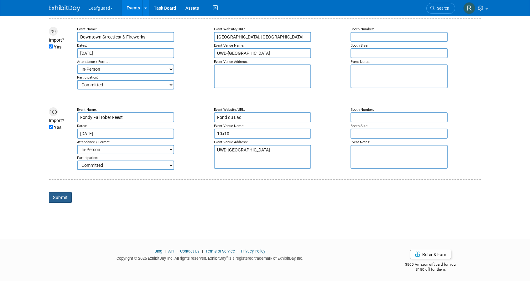
click at [60, 196] on input "Submit" at bounding box center [60, 197] width 23 height 11
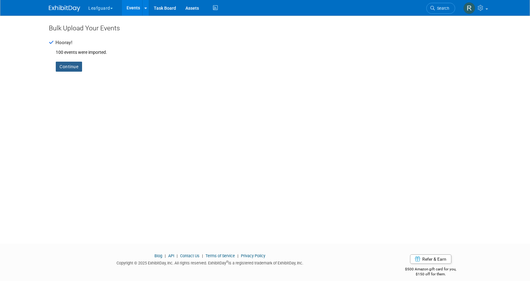
click at [75, 66] on link "Continue" at bounding box center [69, 67] width 26 height 10
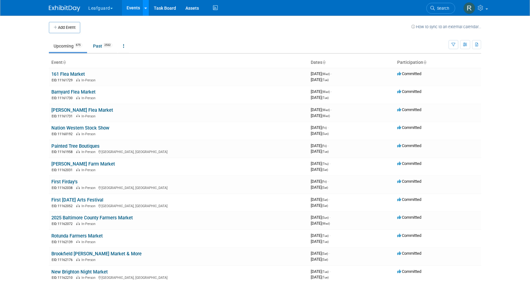
click at [146, 7] on icon at bounding box center [145, 8] width 3 height 4
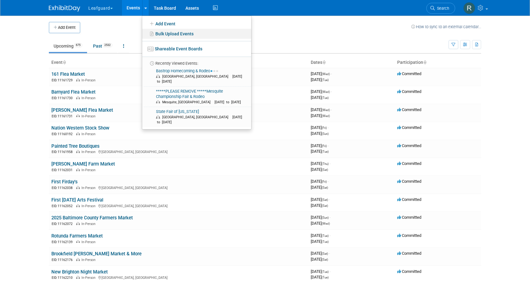
click at [163, 33] on link "Bulk Upload Events" at bounding box center [196, 34] width 109 height 10
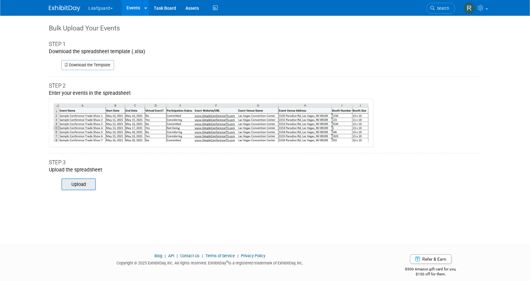
click at [85, 182] on input "file" at bounding box center [52, 184] width 85 height 11
type input "C:\fakepath\Event Day templete.xlsx"
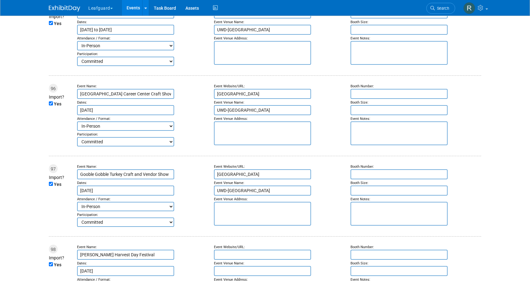
scroll to position [8016, 0]
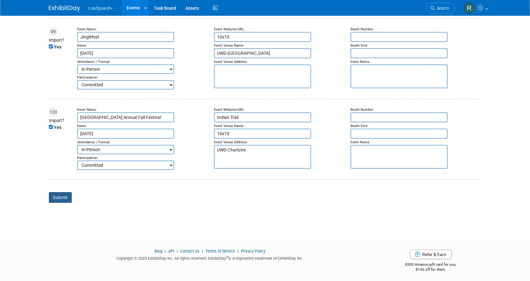
click at [64, 195] on input "Submit" at bounding box center [60, 197] width 23 height 11
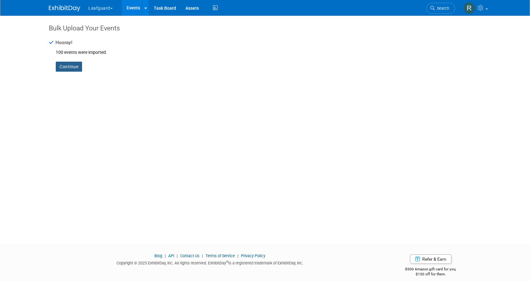
click at [78, 68] on link "Continue" at bounding box center [69, 67] width 26 height 10
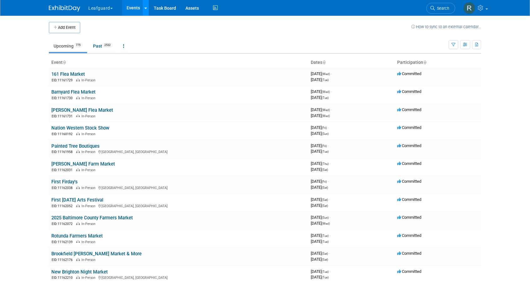
click at [146, 6] on icon at bounding box center [145, 8] width 3 height 4
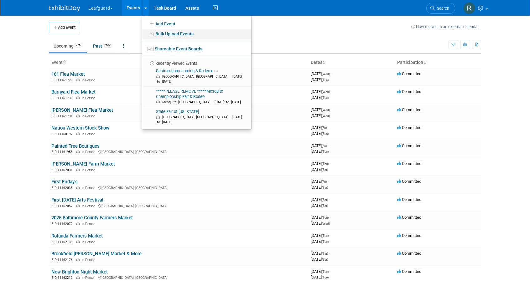
click at [164, 35] on link "Bulk Upload Events" at bounding box center [196, 34] width 109 height 10
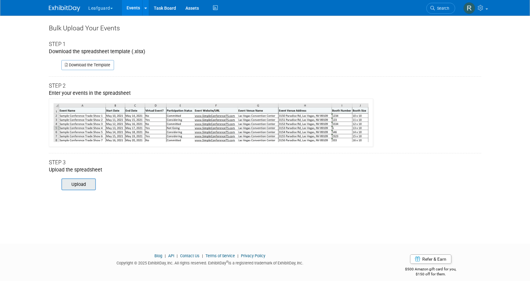
click at [81, 184] on input "file" at bounding box center [52, 184] width 85 height 11
type input "C:\fakepath\Event Day templete.xlsx"
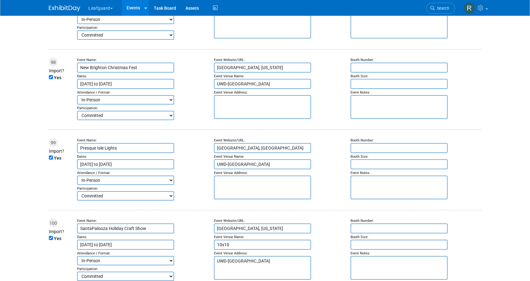
scroll to position [8016, 0]
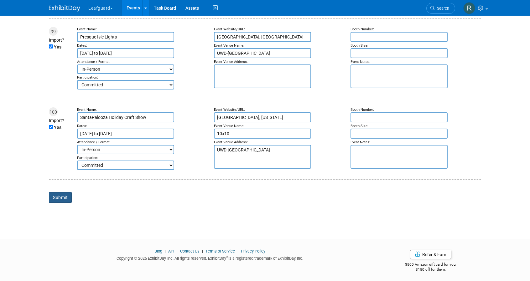
click at [61, 198] on input "Submit" at bounding box center [60, 197] width 23 height 11
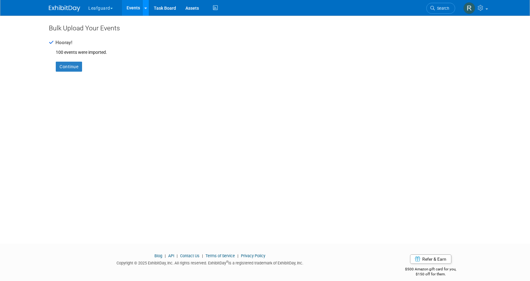
click at [146, 5] on div at bounding box center [145, 8] width 3 height 6
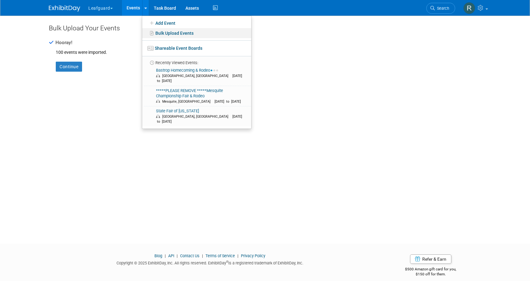
click at [162, 31] on link "Bulk Upload Events" at bounding box center [196, 33] width 109 height 10
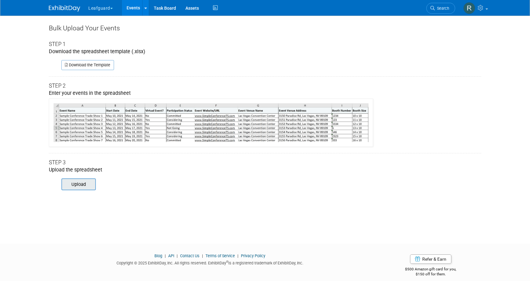
click at [76, 184] on input "file" at bounding box center [52, 184] width 85 height 11
type input "C:\fakepath\Event Day templete.xlsx"
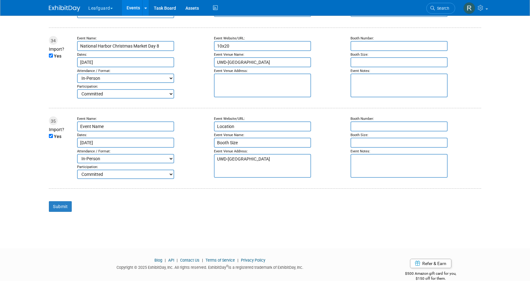
scroll to position [2753, 0]
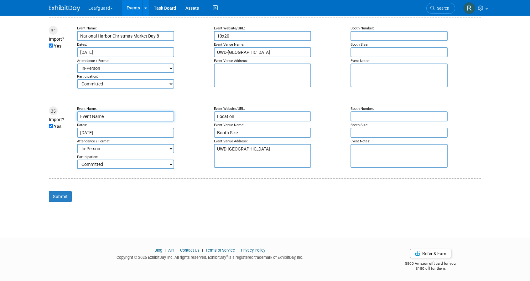
drag, startPoint x: 105, startPoint y: 114, endPoint x: 69, endPoint y: 115, distance: 35.7
click at [69, 115] on tr "35 Import? Yes Event Name: Event Name Dates: Sep 23, 2025 Hybrid" at bounding box center [265, 138] width 432 height 63
click at [64, 194] on input "Submit" at bounding box center [60, 196] width 23 height 11
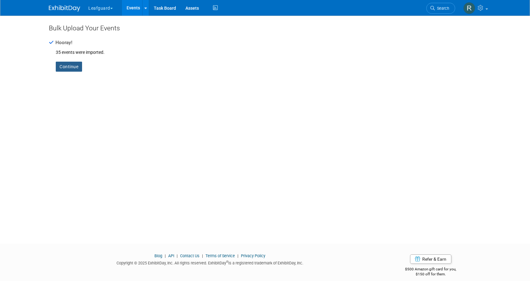
click at [70, 67] on link "Continue" at bounding box center [69, 67] width 26 height 10
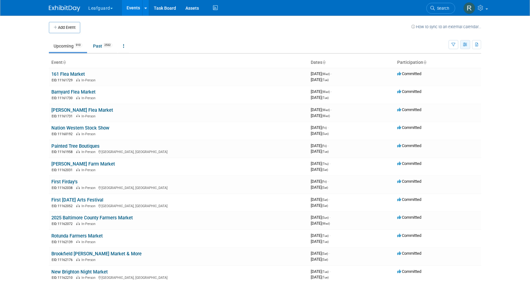
click at [464, 44] on icon "button" at bounding box center [465, 45] width 5 height 4
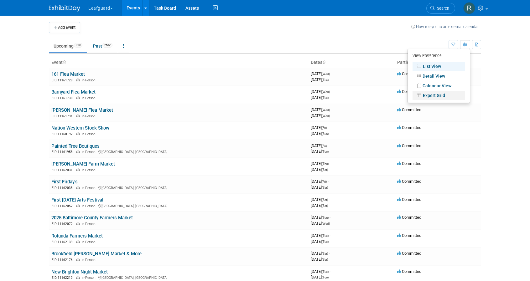
click at [435, 92] on link "Expert Grid" at bounding box center [439, 95] width 53 height 9
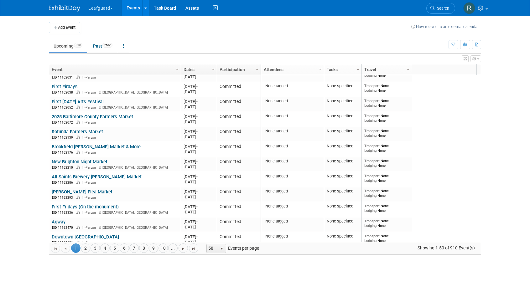
scroll to position [111, 0]
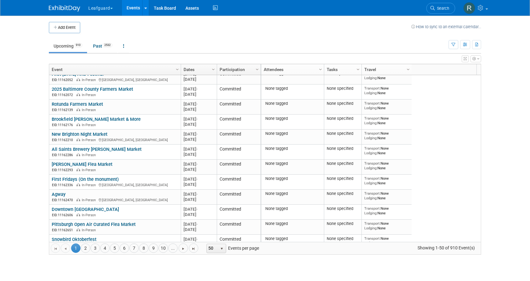
drag, startPoint x: 387, startPoint y: 241, endPoint x: 419, endPoint y: 240, distance: 31.7
click at [422, 240] on div "None tagged None specified Transport: None Lodging: None 2025 M-2025-01 January…" at bounding box center [371, 158] width 221 height 167
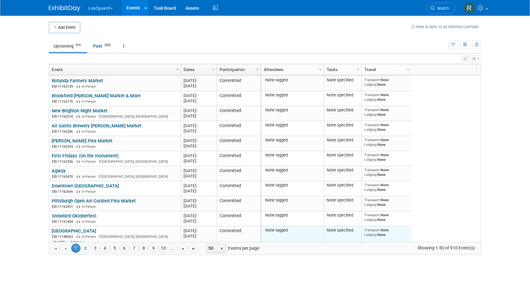
click at [398, 233] on div "Transport: None Lodging: None" at bounding box center [386, 232] width 45 height 9
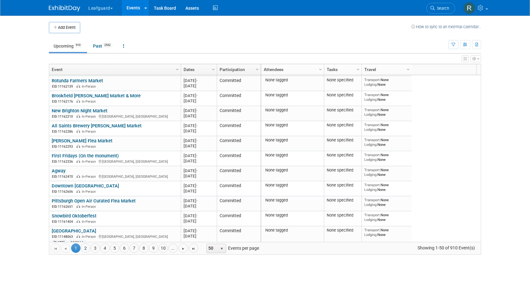
click at [429, 183] on div "None tagged None specified Transport: None Lodging: None 2025 M-2025-01 January…" at bounding box center [371, 158] width 221 height 167
click at [191, 247] on span "Go to the last page" at bounding box center [193, 249] width 5 height 5
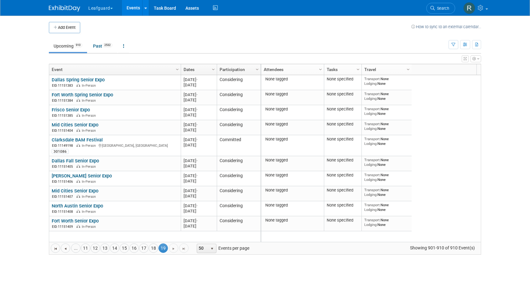
click at [309, 244] on div "Go to the first page Go to the previous page 19 ... 11 12 13 14 15 16 17 18 19 …" at bounding box center [265, 248] width 432 height 13
click at [415, 109] on div "None tagged None specified Transport: None Lodging: None 2026 M-2026-04 April 2…" at bounding box center [371, 158] width 221 height 167
click at [408, 70] on span "Column Settings" at bounding box center [408, 69] width 5 height 5
click at [436, 157] on div "None tagged None specified Transport: None Lodging: None 2026 M-2026-04 April 2…" at bounding box center [371, 158] width 221 height 167
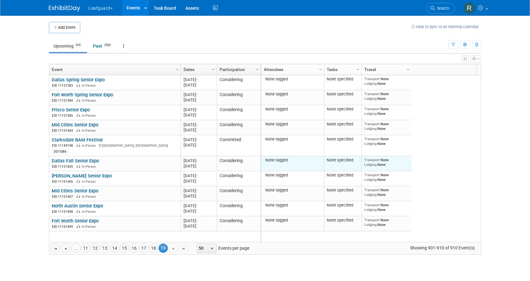
click at [274, 163] on td "None tagged" at bounding box center [292, 163] width 63 height 15
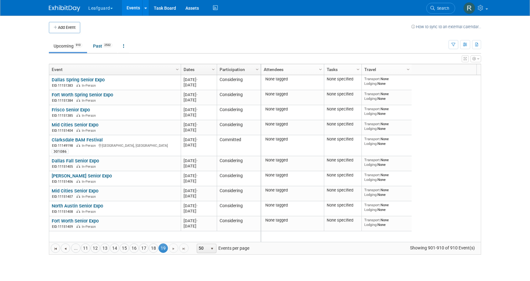
click at [369, 248] on div "Go to the first page Go to the previous page 19 ... 11 12 13 14 15 16 17 18 19 …" at bounding box center [265, 248] width 432 height 13
click at [456, 248] on span "Showing 901-910 of 910 Event(s)" at bounding box center [442, 248] width 76 height 9
click at [204, 249] on span "50" at bounding box center [202, 248] width 11 height 9
click at [202, 238] on li "100" at bounding box center [204, 239] width 18 height 8
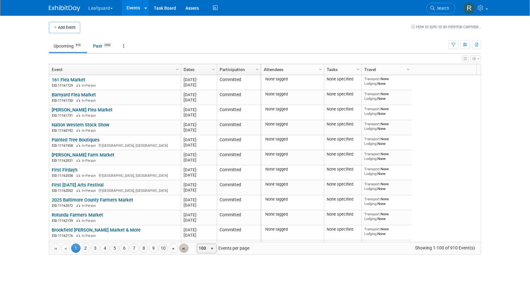
click at [181, 248] on span "Go to the last page" at bounding box center [183, 249] width 5 height 5
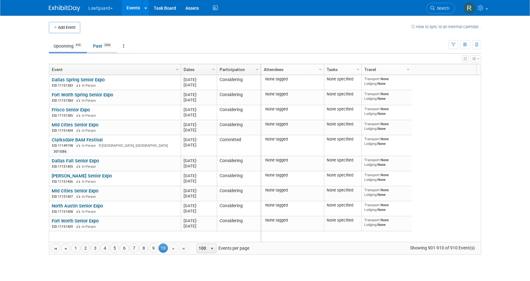
click at [100, 46] on link "Past 2532" at bounding box center [102, 46] width 29 height 12
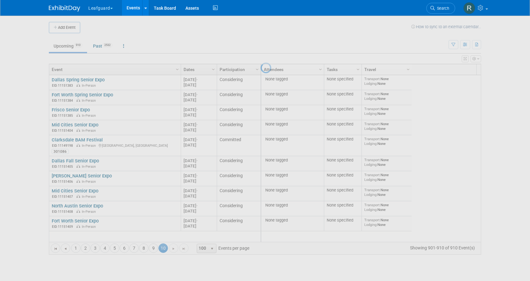
click at [261, 44] on div at bounding box center [265, 140] width 9 height 281
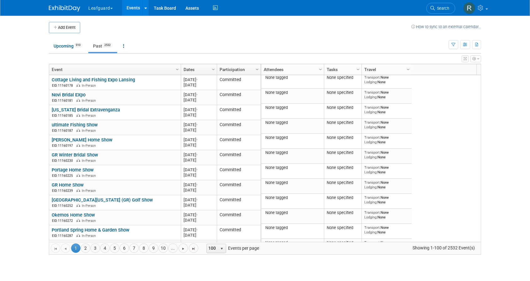
scroll to position [32, 0]
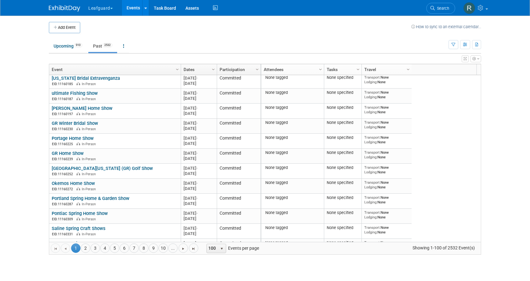
drag, startPoint x: 389, startPoint y: 240, endPoint x: 419, endPoint y: 241, distance: 29.8
click at [419, 241] on div "None tagged None specified Transport: None Lodging: None 2024 M-2024-[DATE] [UR…" at bounding box center [371, 158] width 221 height 167
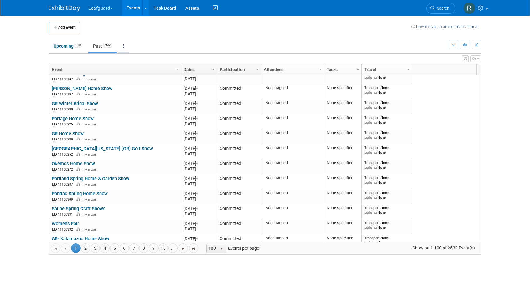
click at [127, 46] on link at bounding box center [123, 46] width 11 height 12
click at [138, 61] on span "Past and Upcoming" at bounding box center [143, 63] width 37 height 5
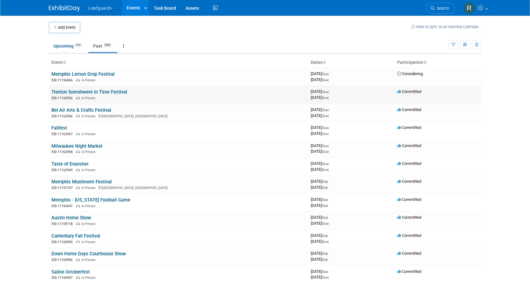
click at [345, 101] on td "3967401600 September 21, 2025 (Sun) - September 21, 2025 (Sun)" at bounding box center [351, 95] width 86 height 18
click at [348, 94] on div "September 21, 2025 (Sun)" at bounding box center [351, 97] width 81 height 6
click at [329, 79] on span "(Sun)" at bounding box center [325, 79] width 7 height 3
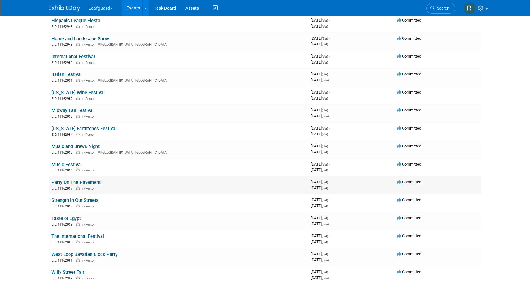
scroll to position [940, 0]
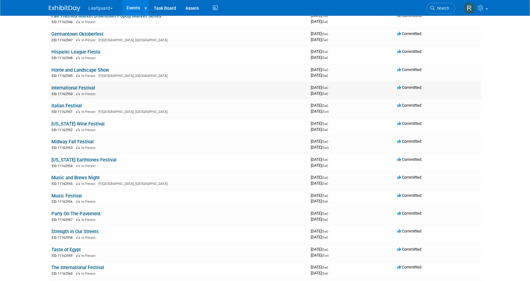
click at [321, 86] on span "September 20, 2025 (Sat) -" at bounding box center [320, 87] width 19 height 5
click at [330, 68] on span "September 20, 2025 (Sat) -" at bounding box center [320, 69] width 19 height 5
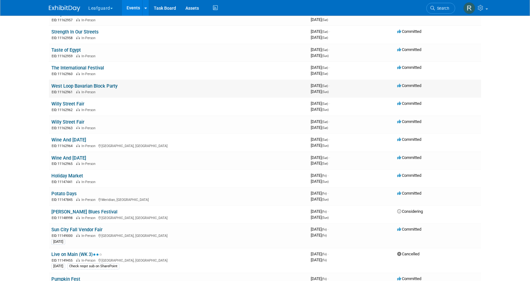
scroll to position [1159, 0]
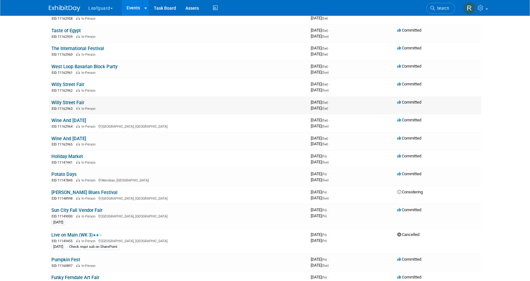
click at [328, 108] on span "September 20, 2025 (Sat)" at bounding box center [319, 108] width 17 height 5
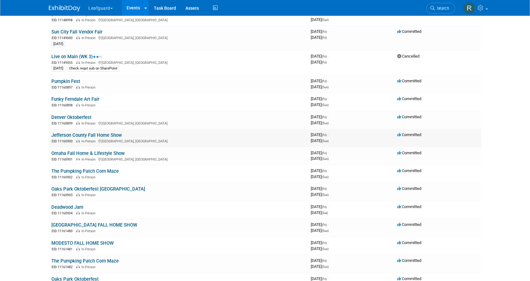
scroll to position [1347, 0]
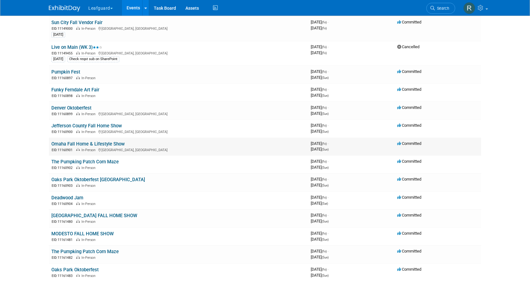
click at [329, 144] on span "September 19, 2025 (Fri) -" at bounding box center [320, 143] width 18 height 5
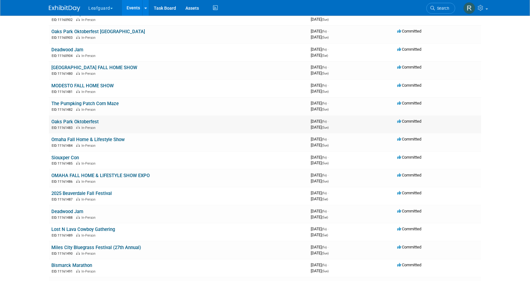
scroll to position [1504, 0]
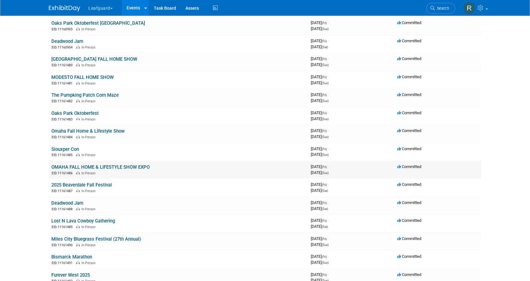
click at [329, 164] on span "September 19, 2025 (Fri) -" at bounding box center [320, 166] width 18 height 5
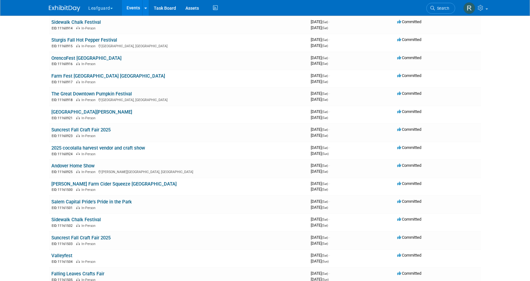
scroll to position [0, 0]
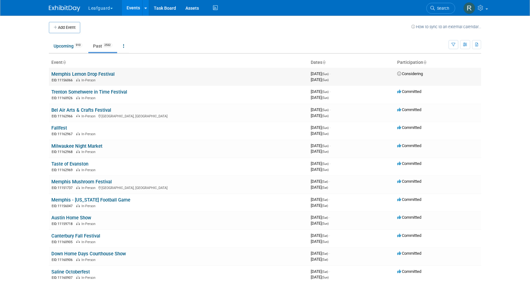
click at [234, 84] on td "Memphis Lemon Drop Festival EID: 11156066 In-Person" at bounding box center [178, 77] width 259 height 18
click at [439, 29] on link "How to sync to an external calendar..." at bounding box center [446, 26] width 70 height 5
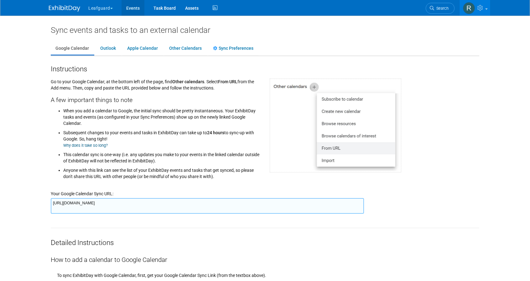
click at [133, 5] on link "Events" at bounding box center [133, 8] width 23 height 16
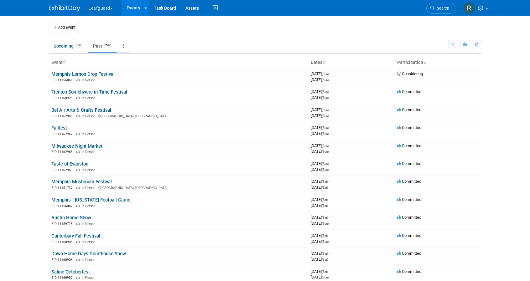
click at [124, 45] on icon at bounding box center [123, 46] width 1 height 4
click at [134, 59] on link "All Events 3442 Past and Upcoming" at bounding box center [143, 61] width 50 height 14
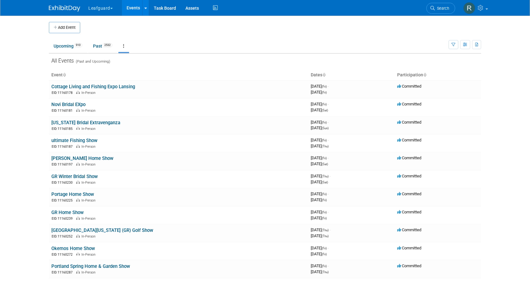
click at [324, 76] on icon at bounding box center [323, 75] width 3 height 4
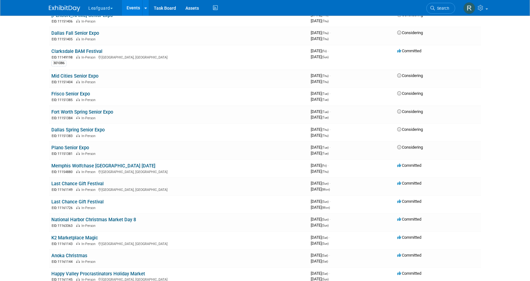
click at [112, 8] on span "button" at bounding box center [111, 8] width 3 height 1
click at [108, 55] on link "UNiversal" at bounding box center [110, 56] width 45 height 9
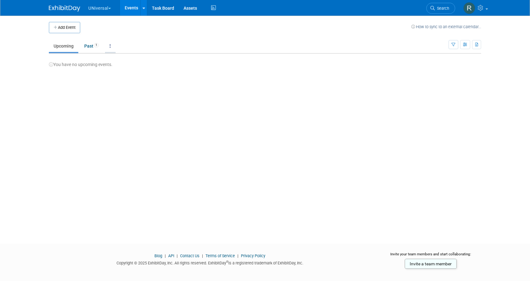
click at [110, 44] on icon at bounding box center [110, 46] width 1 height 4
drag, startPoint x: 150, startPoint y: 117, endPoint x: 164, endPoint y: 107, distance: 17.0
click at [153, 116] on div "Add Event How to sync to an external calendar... New Event Duplicate Event Warn…" at bounding box center [265, 124] width 442 height 217
click at [169, 10] on link "Task Board" at bounding box center [163, 8] width 32 height 16
click at [216, 8] on icon at bounding box center [214, 8] width 8 height 10
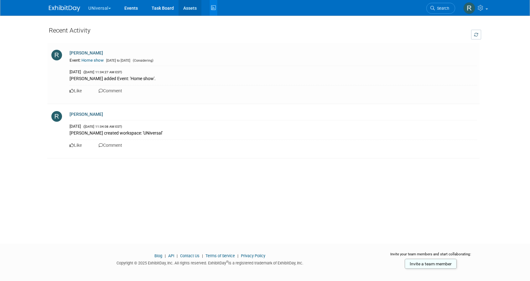
click at [189, 8] on link "Assets" at bounding box center [190, 8] width 23 height 16
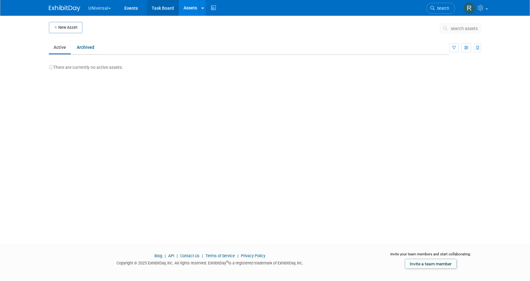
click at [169, 10] on link "Task Board" at bounding box center [163, 8] width 32 height 16
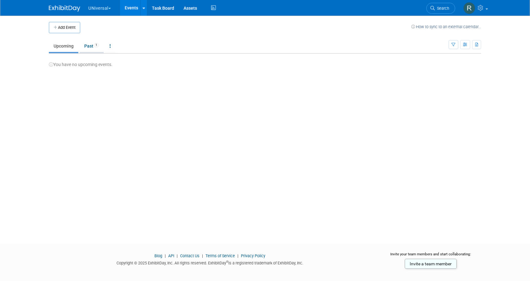
click at [91, 45] on link "Past 1" at bounding box center [92, 46] width 24 height 12
click at [486, 8] on link at bounding box center [475, 8] width 31 height 16
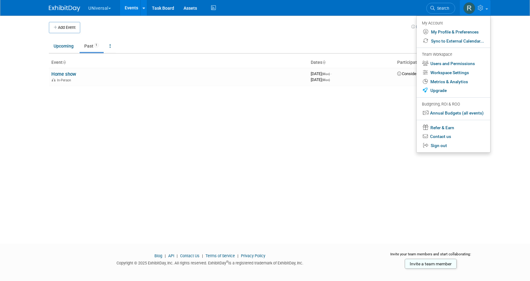
click at [185, 45] on ul "Upcoming Past 1 All Events 1 Past and Upcoming Grouped Annually Events grouped …" at bounding box center [249, 46] width 400 height 14
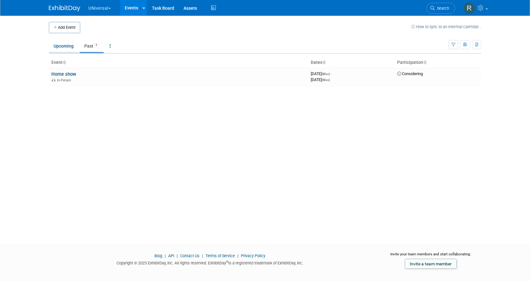
click at [70, 47] on link "Upcoming" at bounding box center [63, 46] width 29 height 12
click at [90, 46] on link "Past 1" at bounding box center [92, 46] width 24 height 12
click at [130, 8] on link "Events" at bounding box center [131, 8] width 23 height 16
click at [114, 7] on button "UNiversal" at bounding box center [103, 7] width 31 height 14
click at [100, 45] on link "Leafguard" at bounding box center [110, 47] width 45 height 9
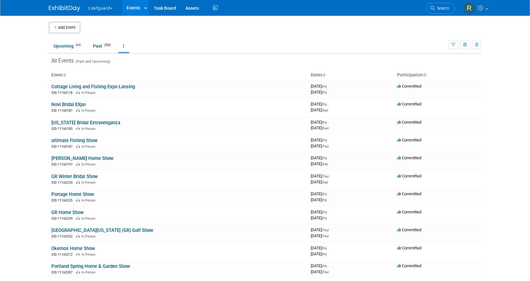
click at [170, 56] on div "All Events (Past and Upcoming)" at bounding box center [265, 60] width 432 height 13
